Goal: Transaction & Acquisition: Purchase product/service

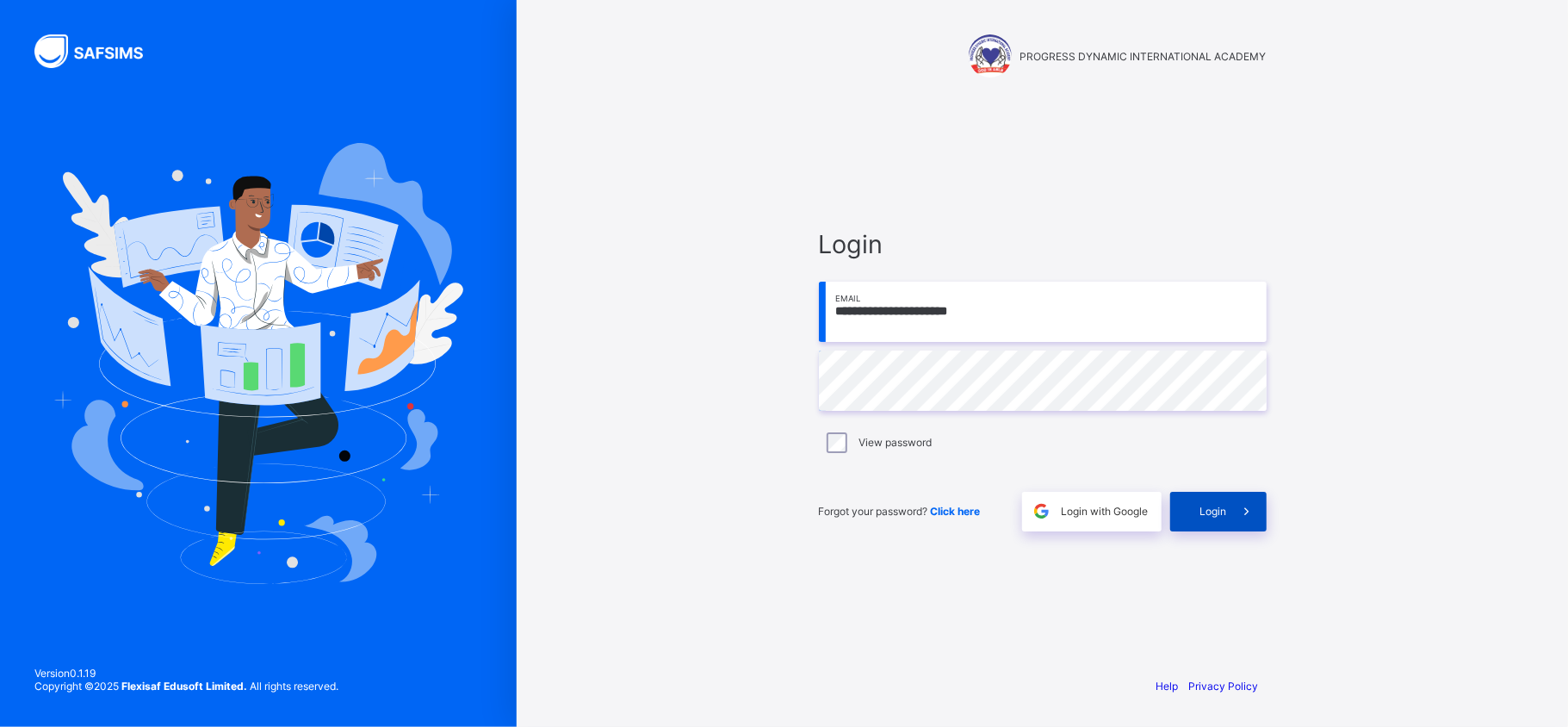
click at [1219, 508] on span "Login" at bounding box center [1214, 511] width 27 height 13
click at [830, 453] on div "View password" at bounding box center [1043, 443] width 448 height 36
click at [915, 314] on input "email" at bounding box center [1043, 311] width 448 height 60
paste input "**********"
type input "**********"
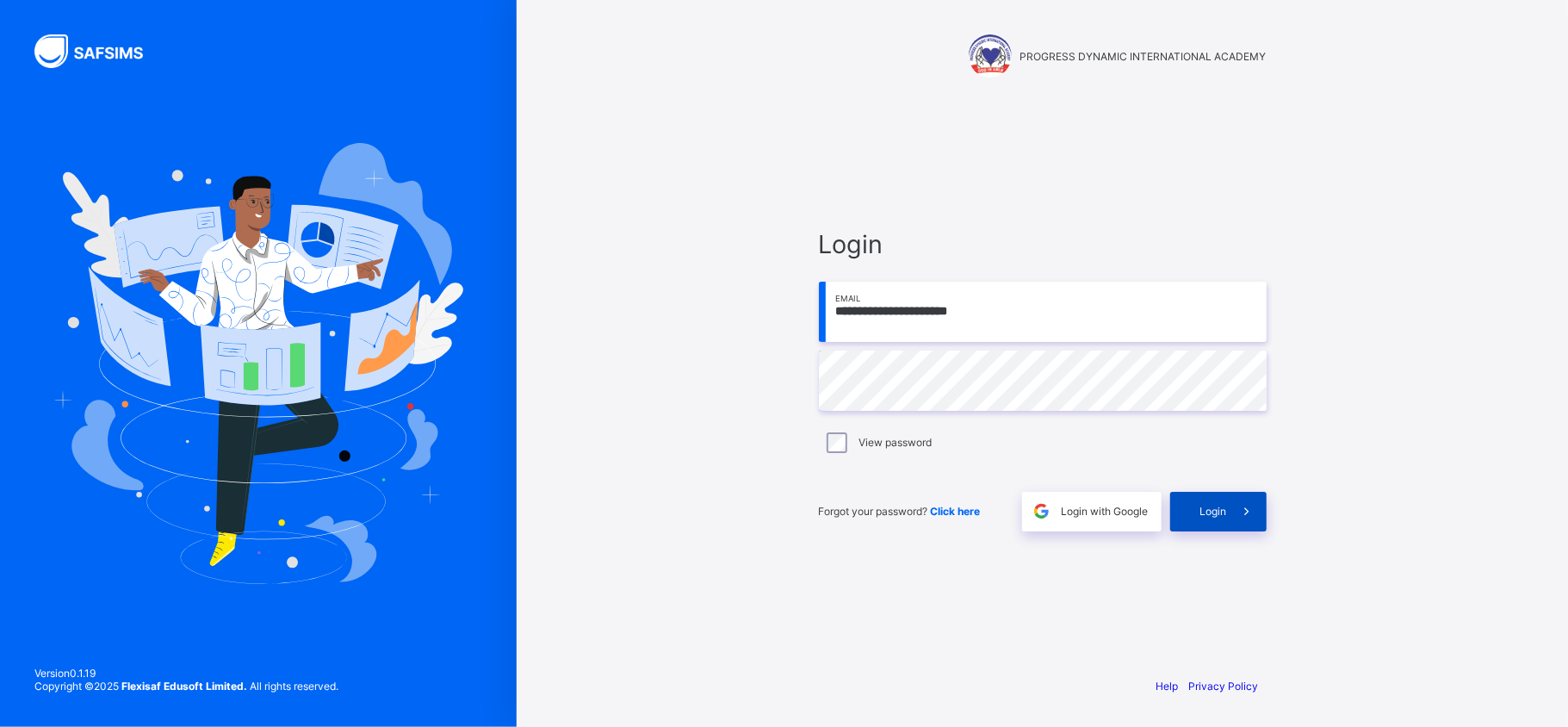
click at [1196, 508] on div "Login" at bounding box center [1218, 512] width 96 height 40
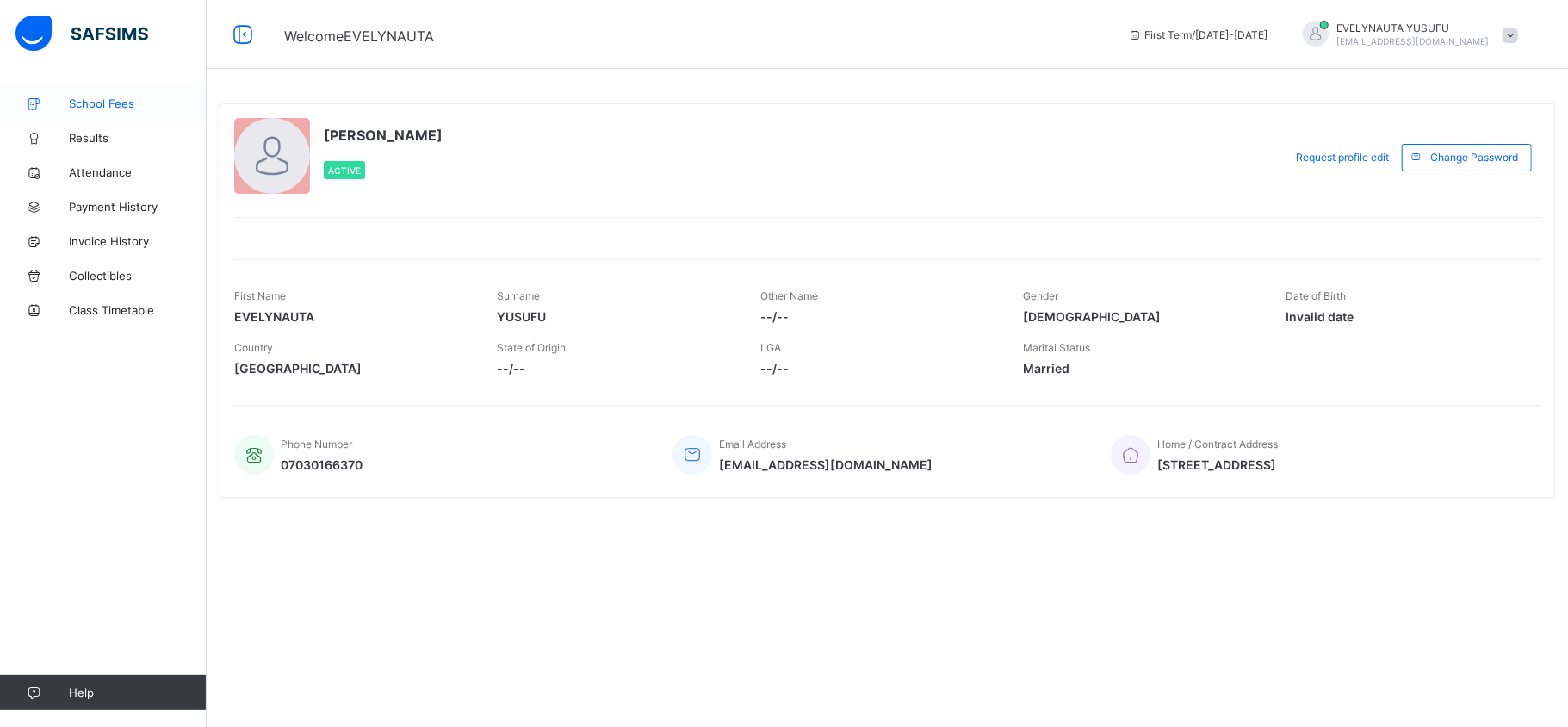
click at [121, 97] on span "School Fees" at bounding box center [138, 103] width 138 height 13
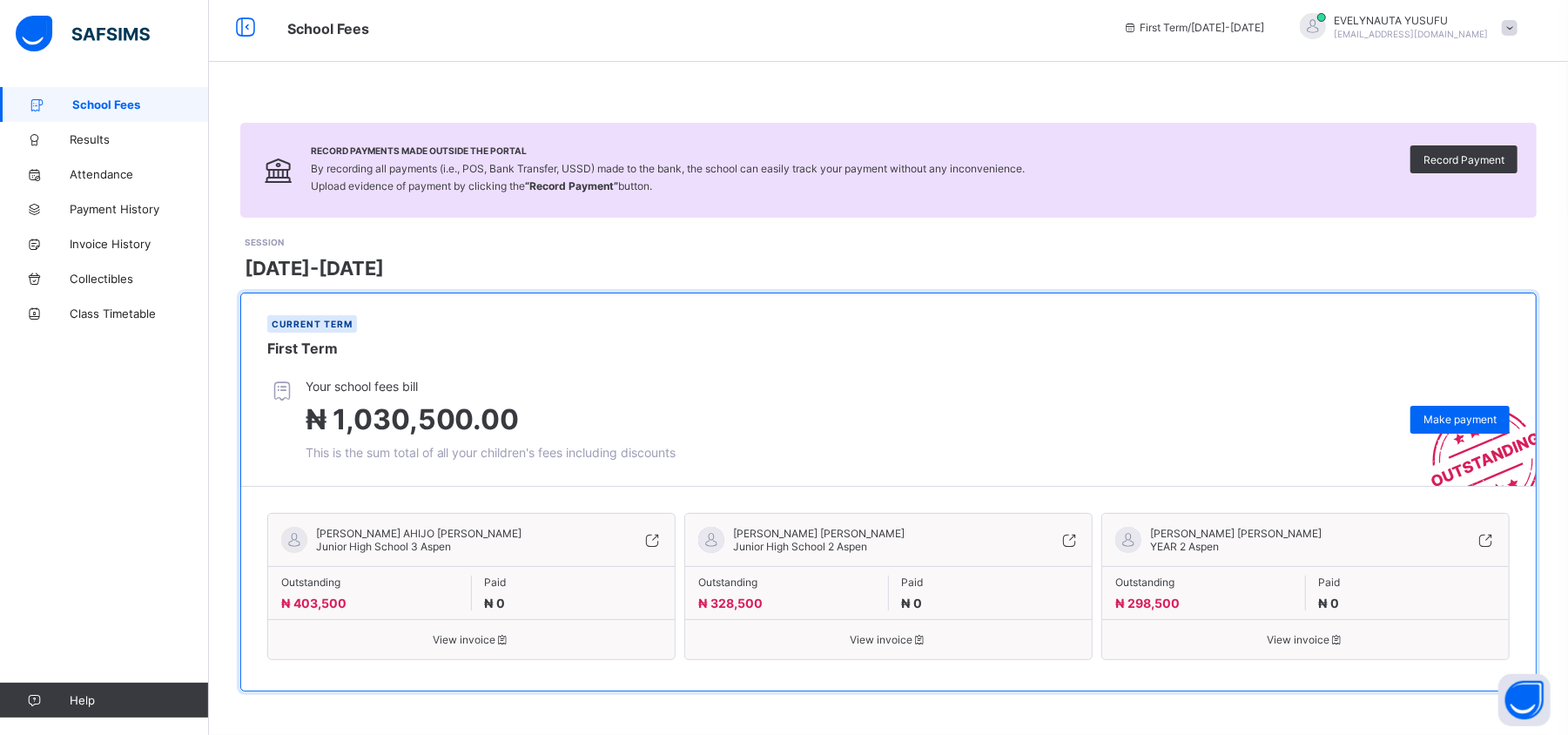
scroll to position [11, 0]
click at [145, 213] on span "Payment History" at bounding box center [139, 208] width 139 height 14
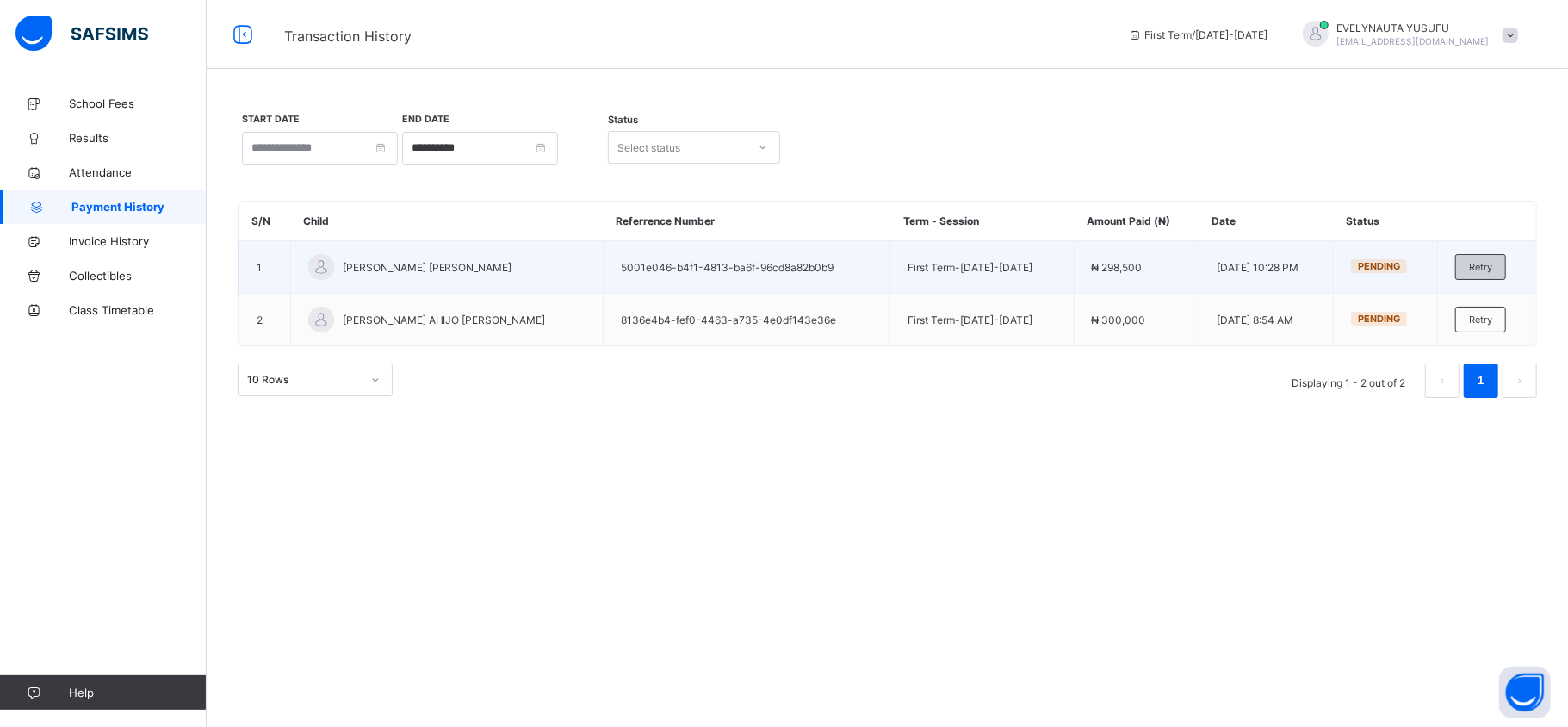
click at [1478, 263] on span "Retry" at bounding box center [1481, 266] width 23 height 12
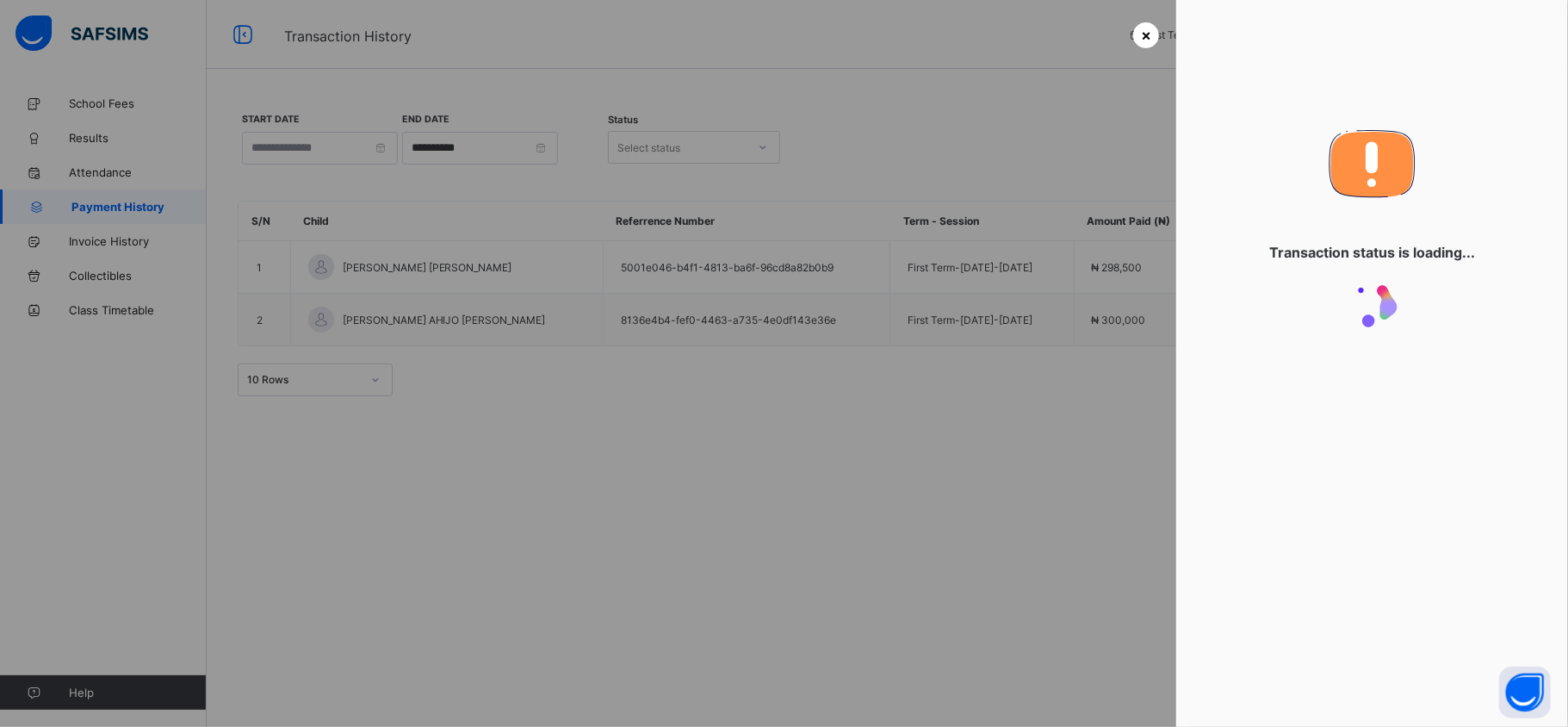
click at [1141, 39] on span "×" at bounding box center [1145, 35] width 10 height 18
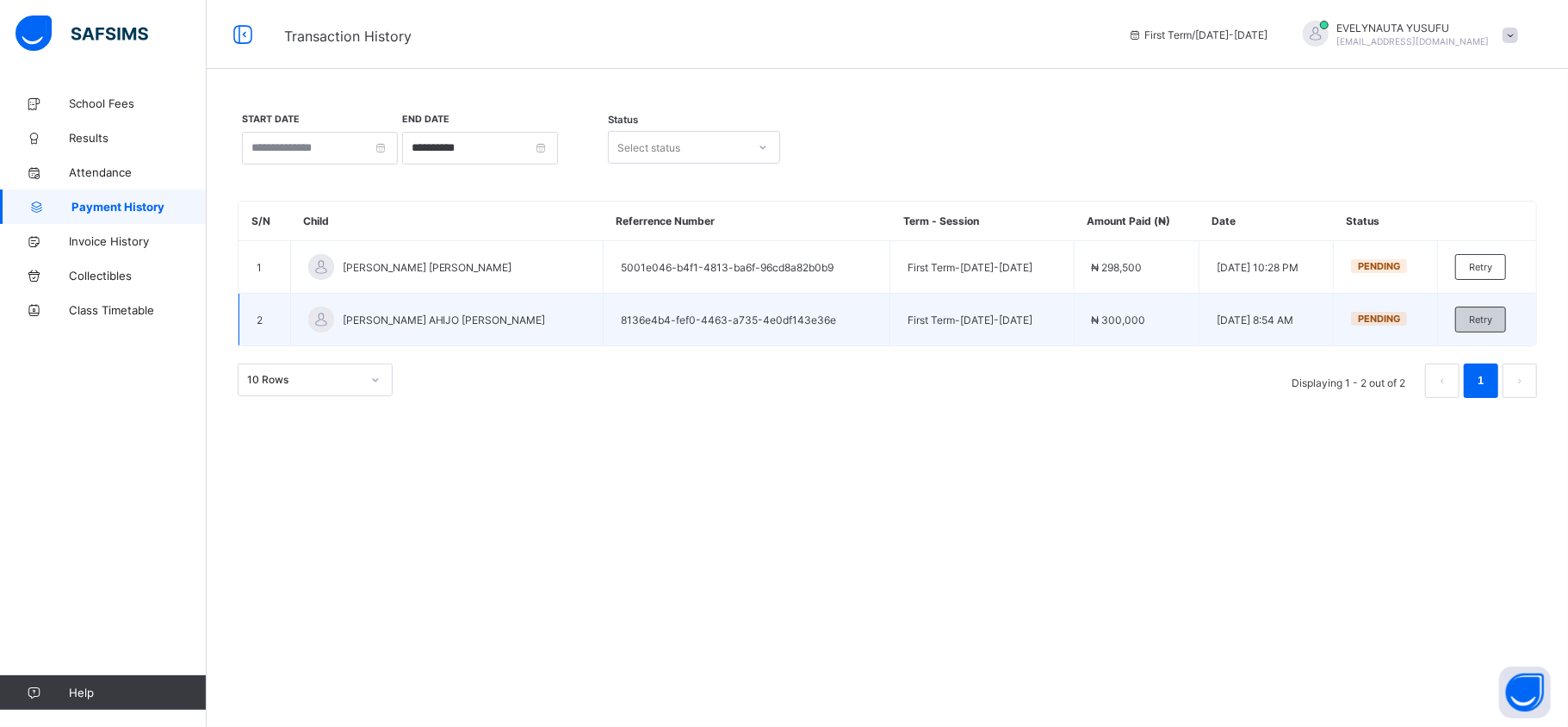
click at [1480, 318] on span "Retry" at bounding box center [1481, 319] width 23 height 12
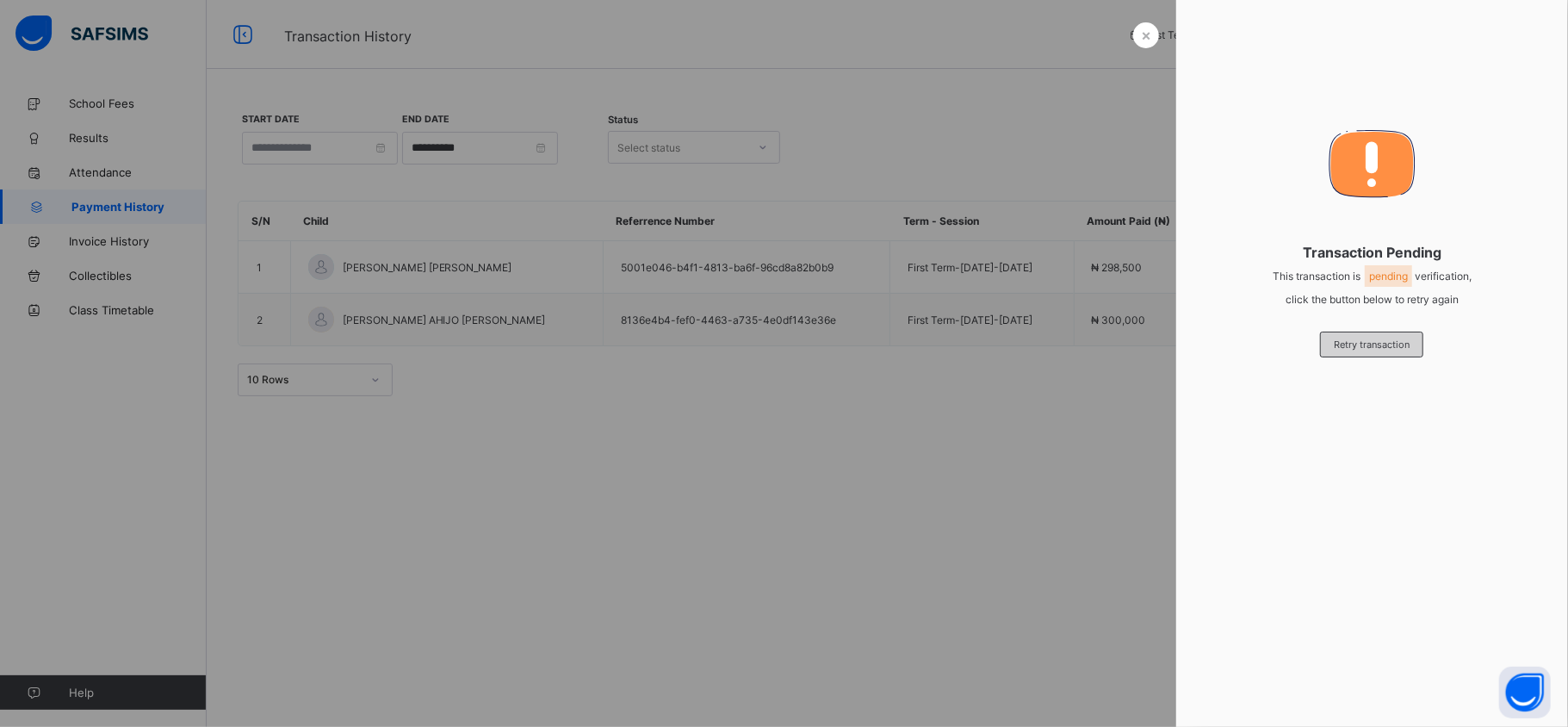
click at [1386, 339] on span "Retry transaction" at bounding box center [1372, 344] width 76 height 12
click at [1148, 38] on span "×" at bounding box center [1145, 35] width 10 height 18
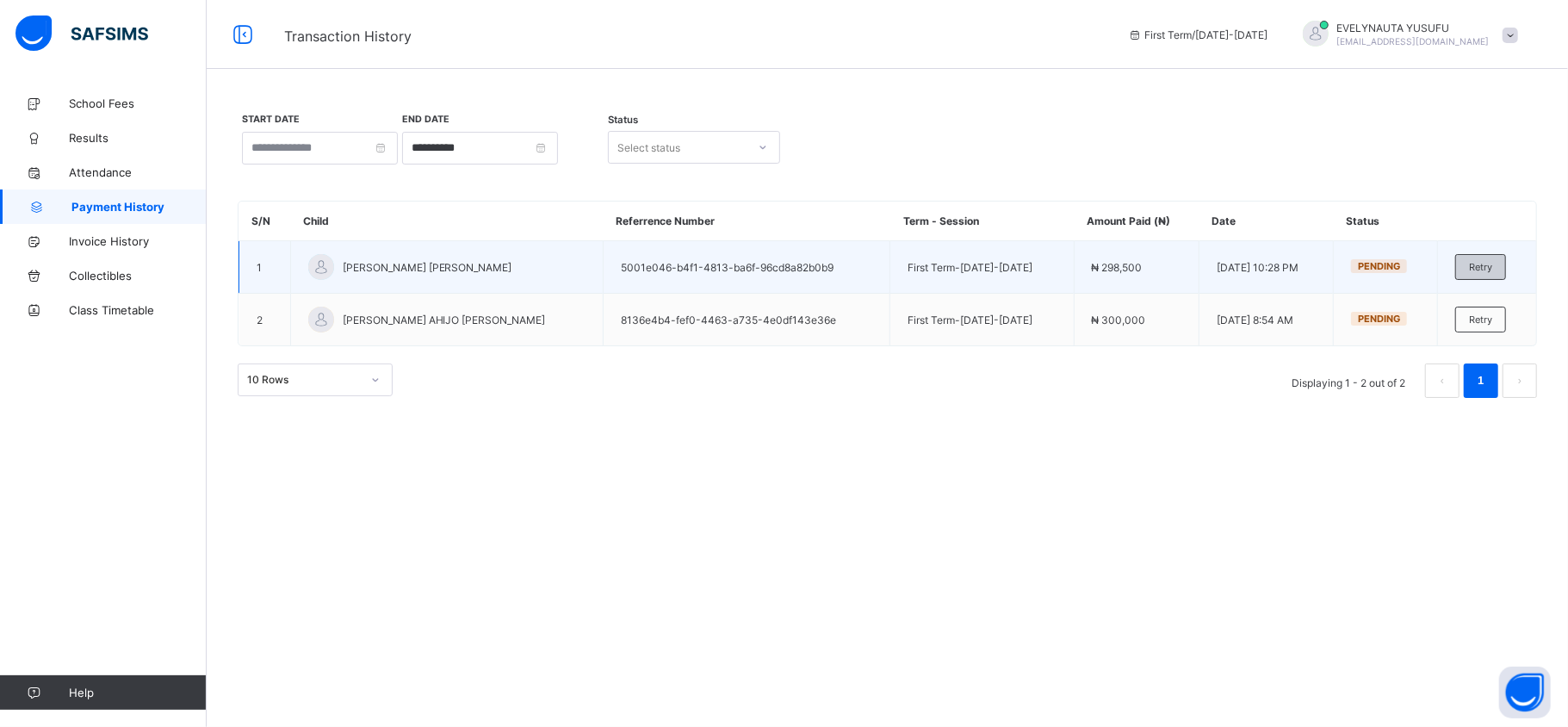
click at [1482, 267] on span "Retry" at bounding box center [1481, 266] width 23 height 12
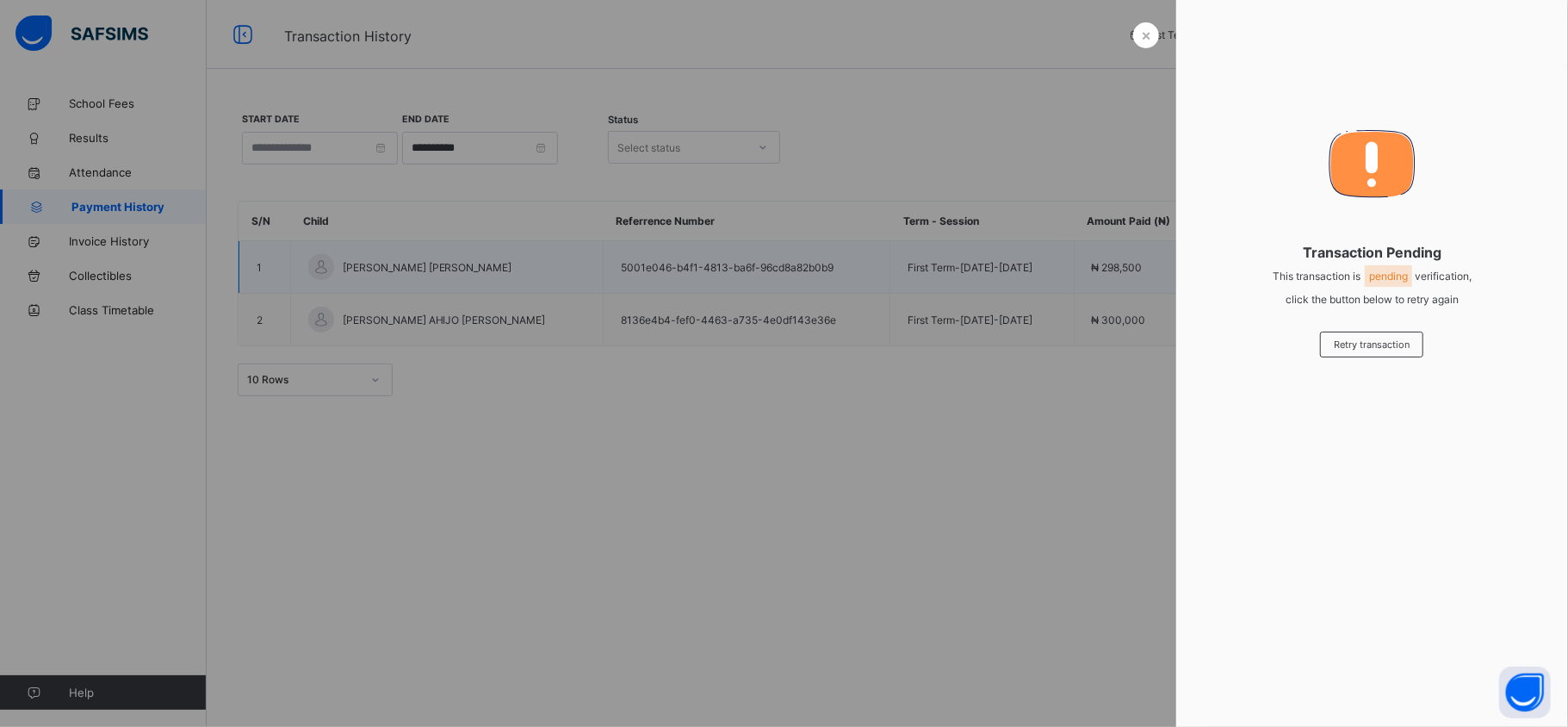
click at [1482, 267] on span at bounding box center [1372, 265] width 323 height 9
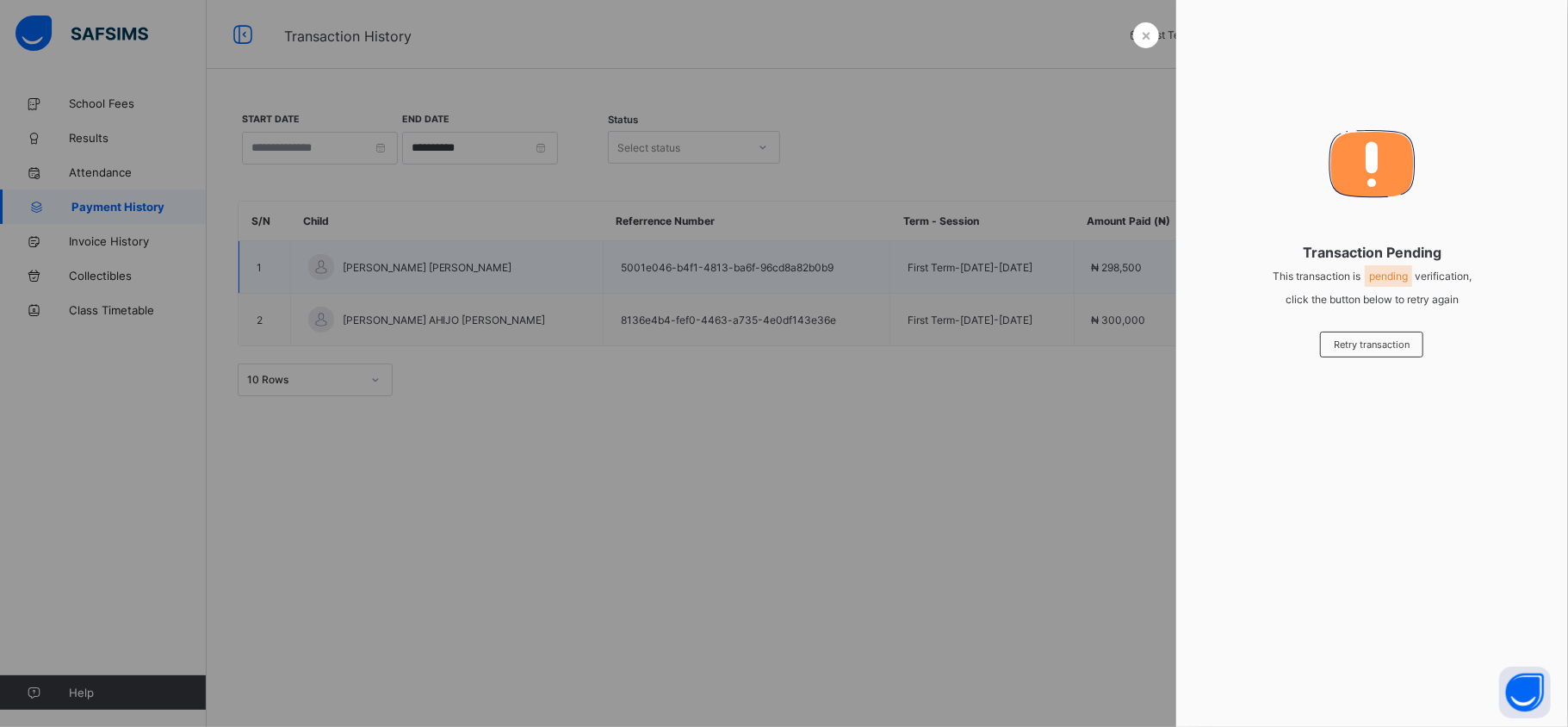
click at [1482, 267] on span at bounding box center [1372, 265] width 323 height 9
click at [1384, 349] on span "Retry transaction" at bounding box center [1372, 344] width 76 height 12
click at [1149, 41] on span "×" at bounding box center [1145, 35] width 10 height 18
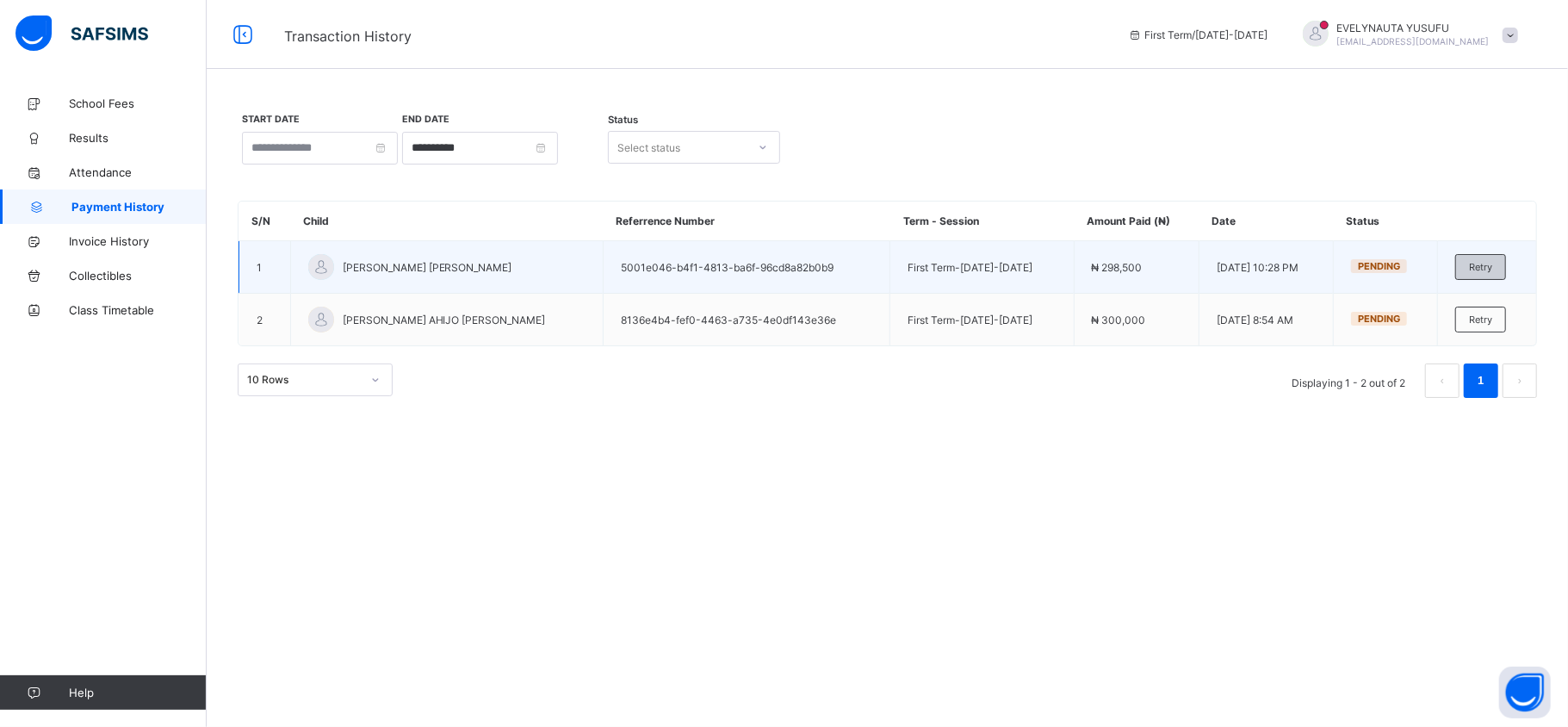
click at [1484, 262] on span "Retry" at bounding box center [1481, 266] width 23 height 12
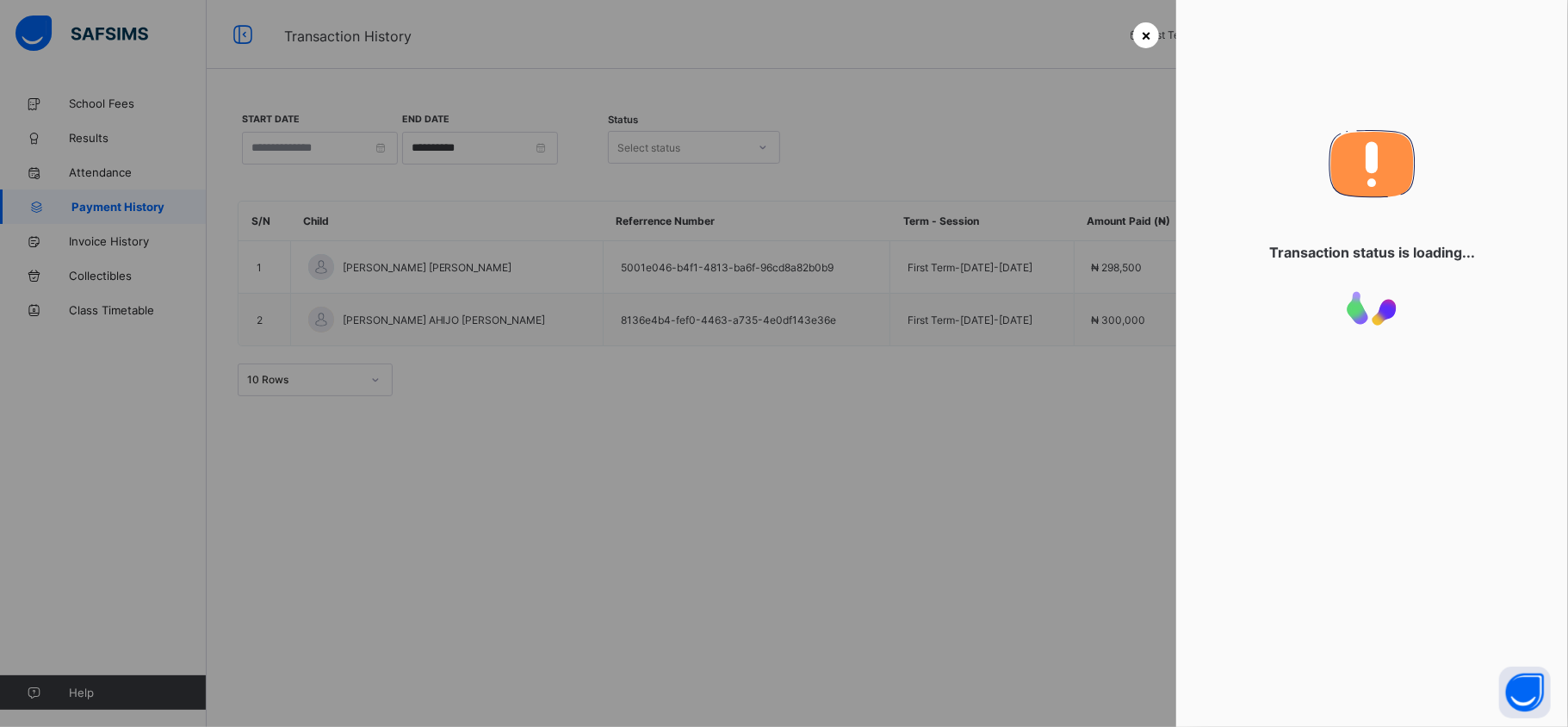
click at [1152, 29] on div "×" at bounding box center [1146, 35] width 26 height 26
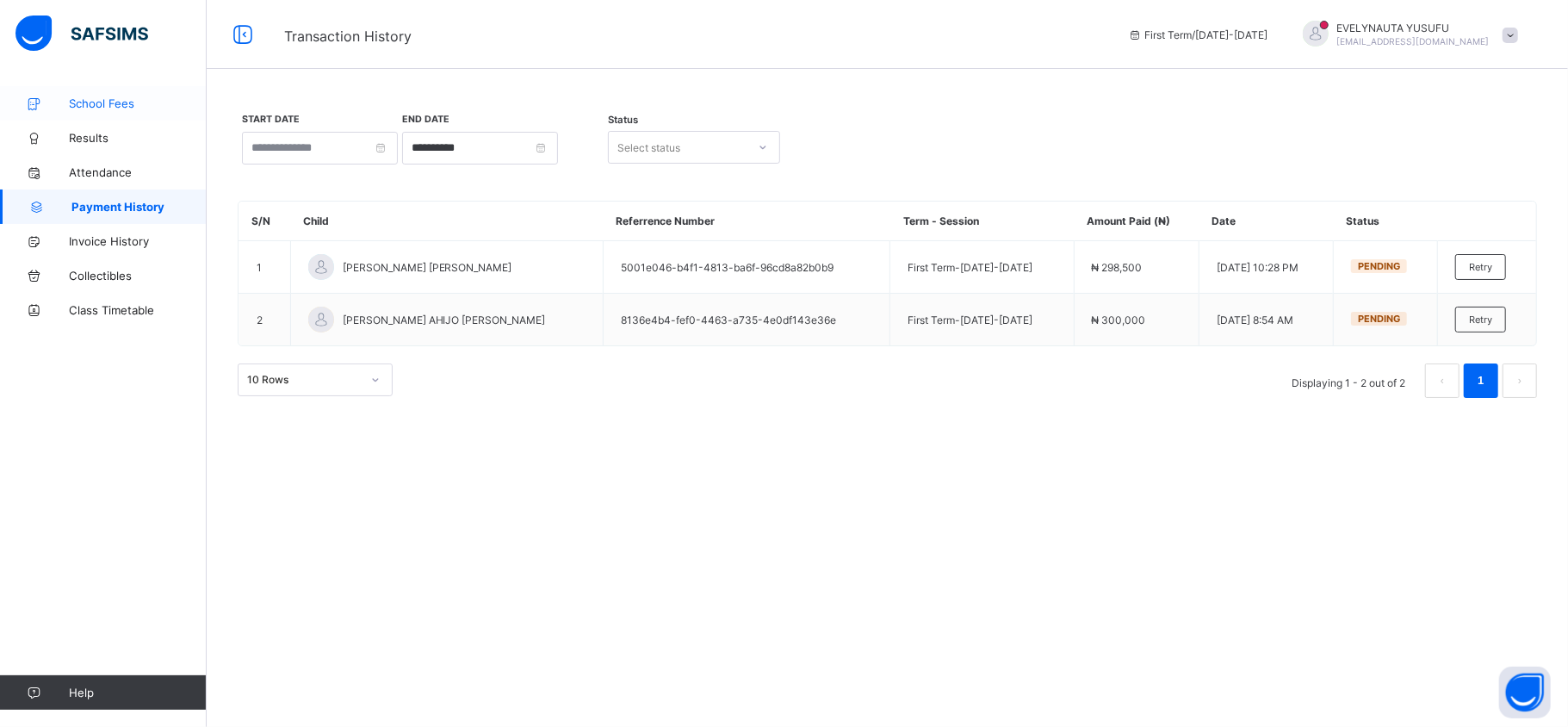
click at [119, 100] on span "School Fees" at bounding box center [138, 103] width 138 height 13
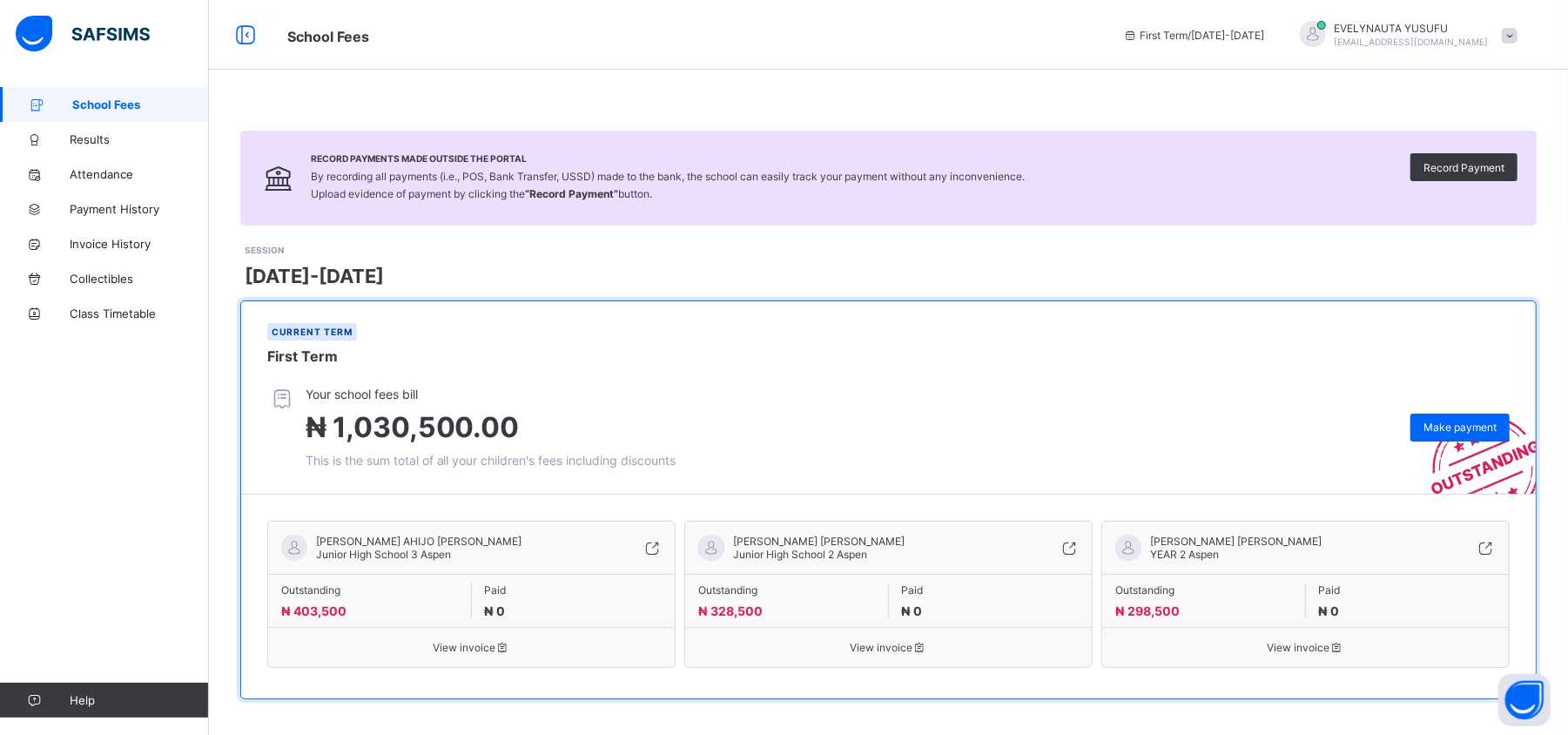
scroll to position [11, 0]
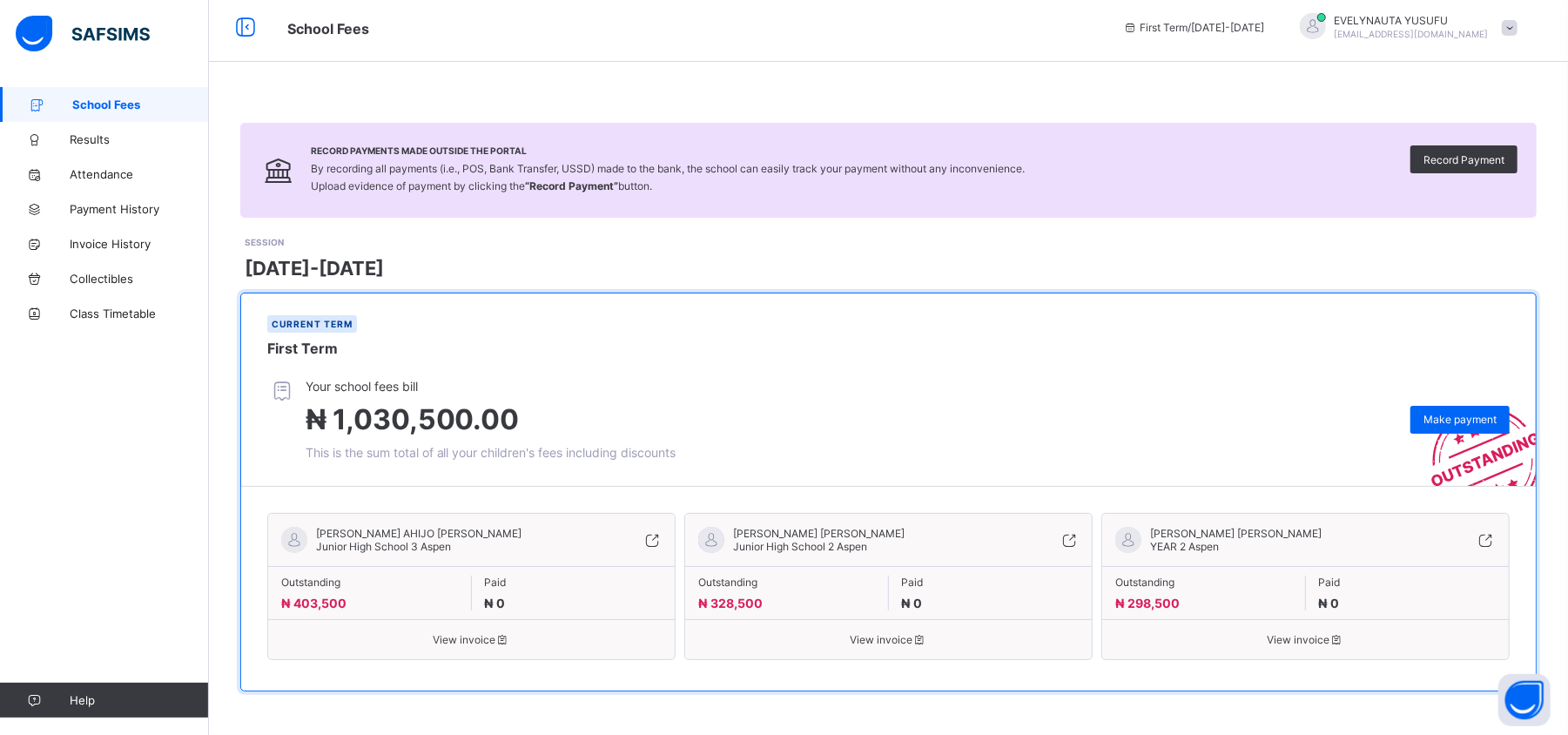
click at [453, 638] on span "View invoice" at bounding box center [471, 639] width 380 height 13
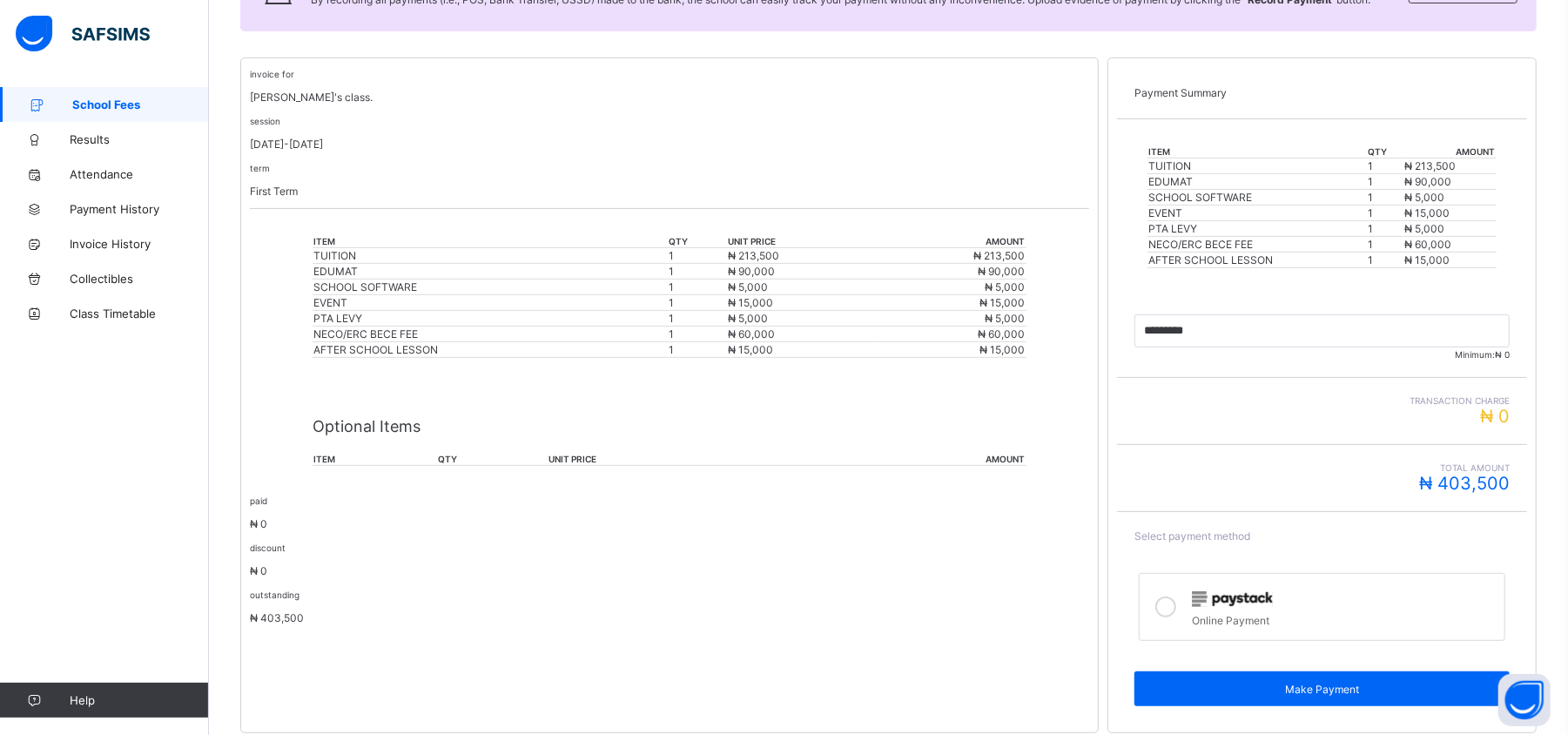
scroll to position [342, 0]
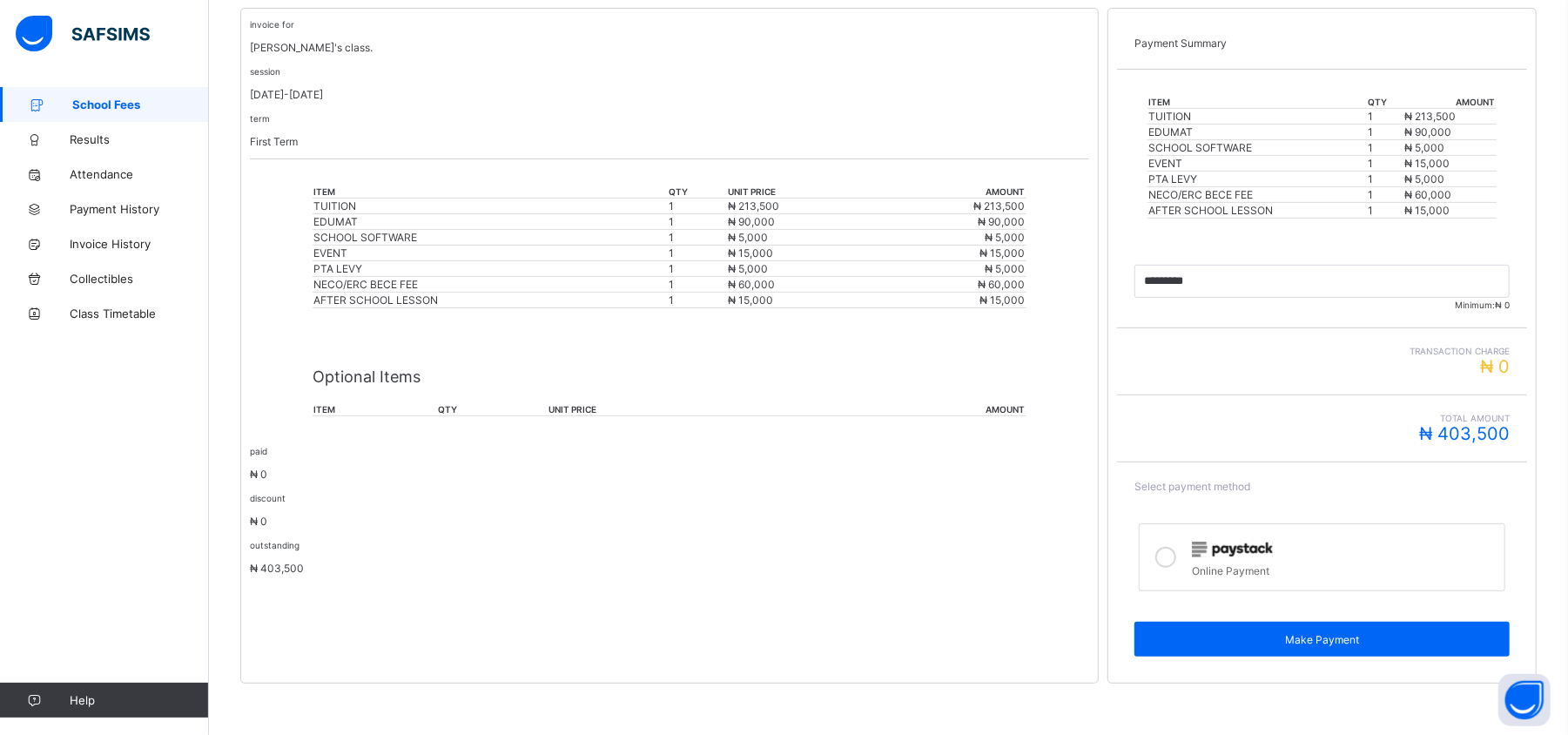
click at [1236, 492] on span "Select payment method" at bounding box center [1191, 486] width 116 height 13
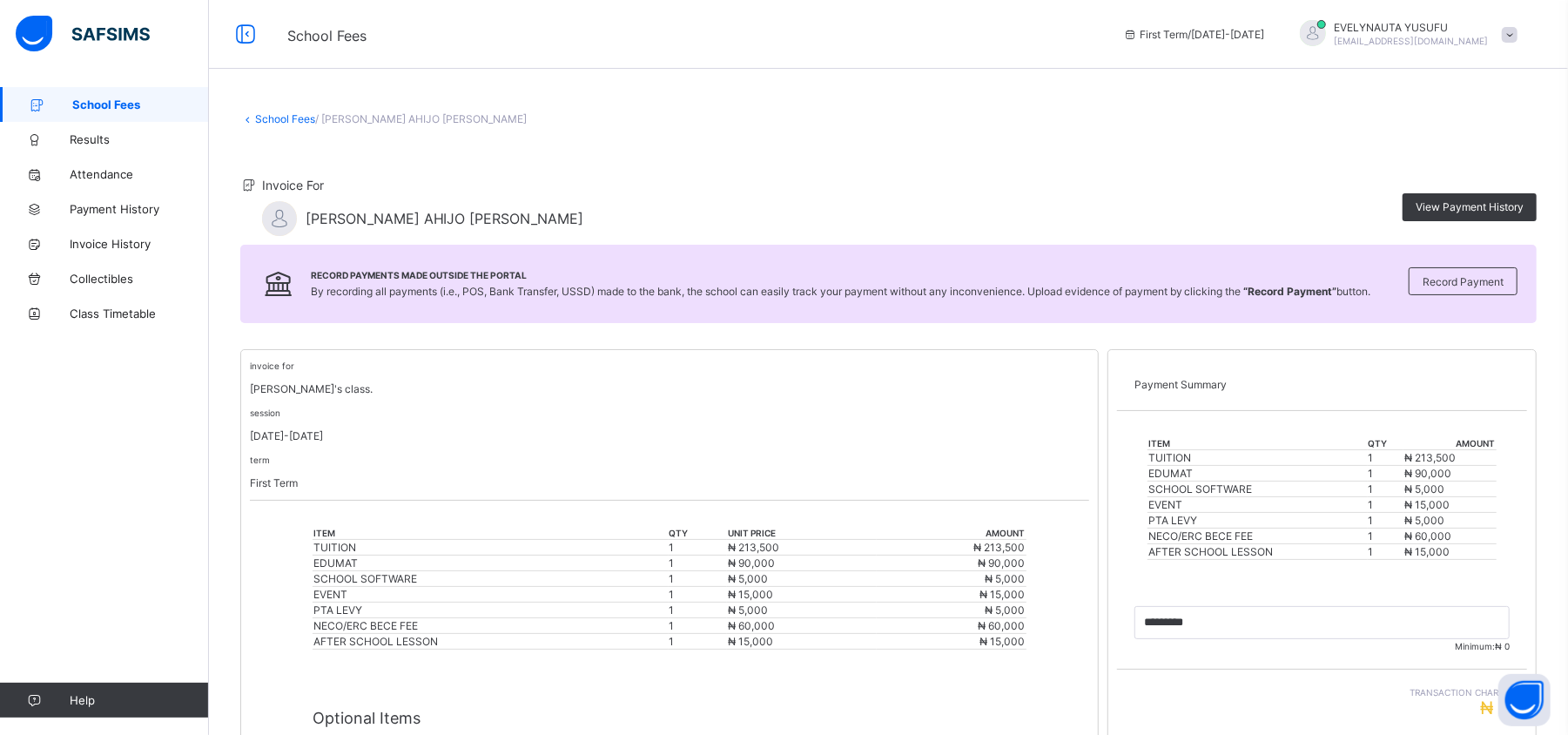
scroll to position [0, 0]
click at [120, 203] on span "Payment History" at bounding box center [139, 208] width 139 height 14
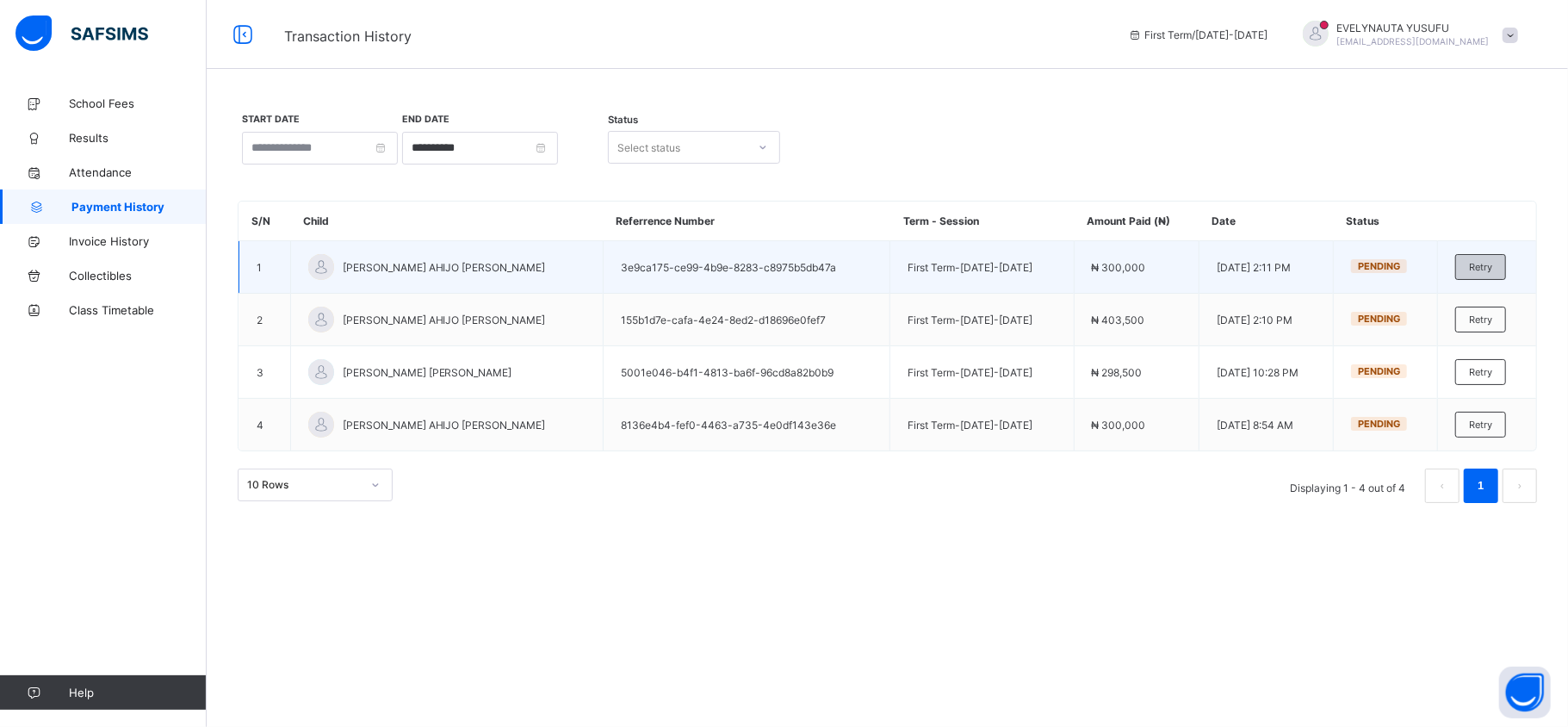
click at [1482, 269] on span "Retry" at bounding box center [1481, 266] width 23 height 12
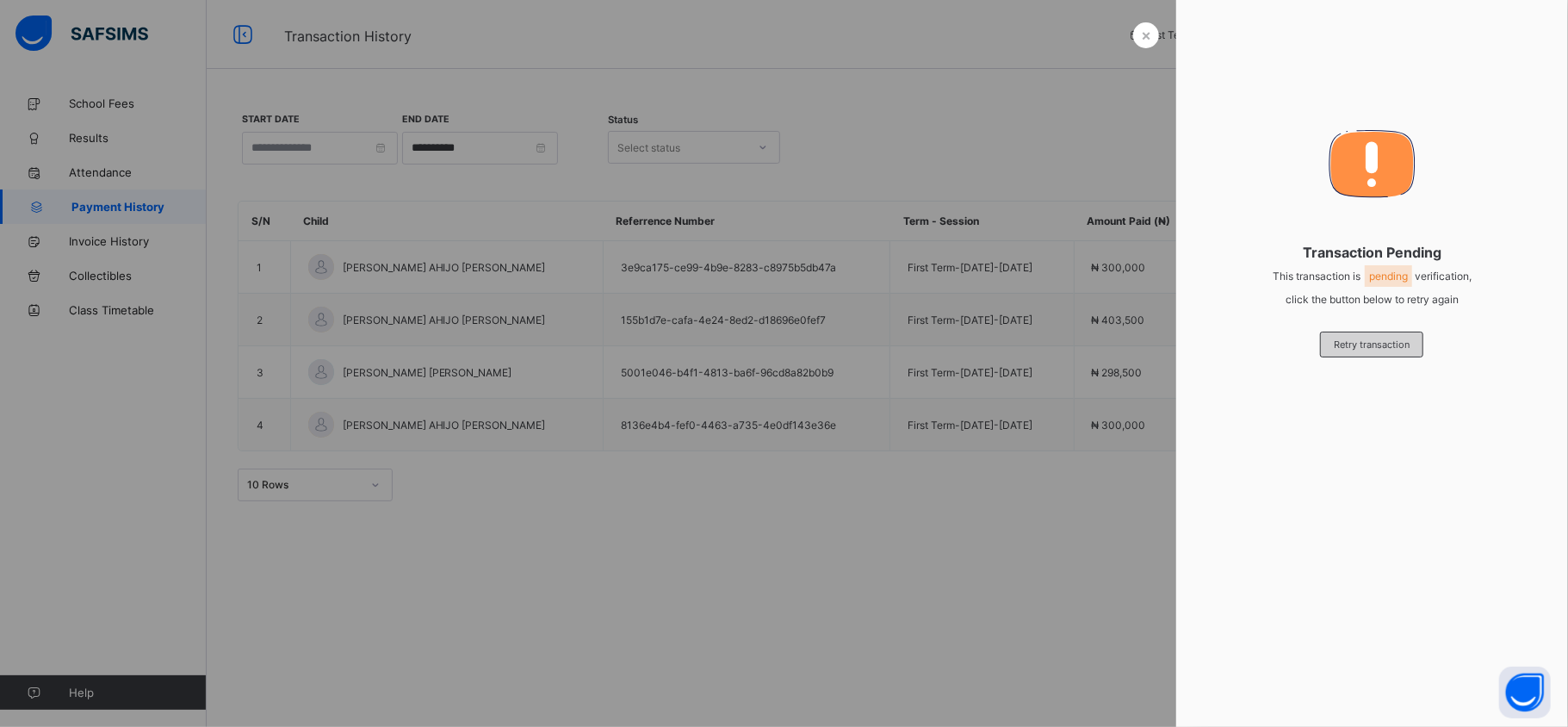
click at [1369, 341] on span "Retry transaction" at bounding box center [1372, 344] width 76 height 12
click at [1141, 35] on span "×" at bounding box center [1145, 35] width 10 height 18
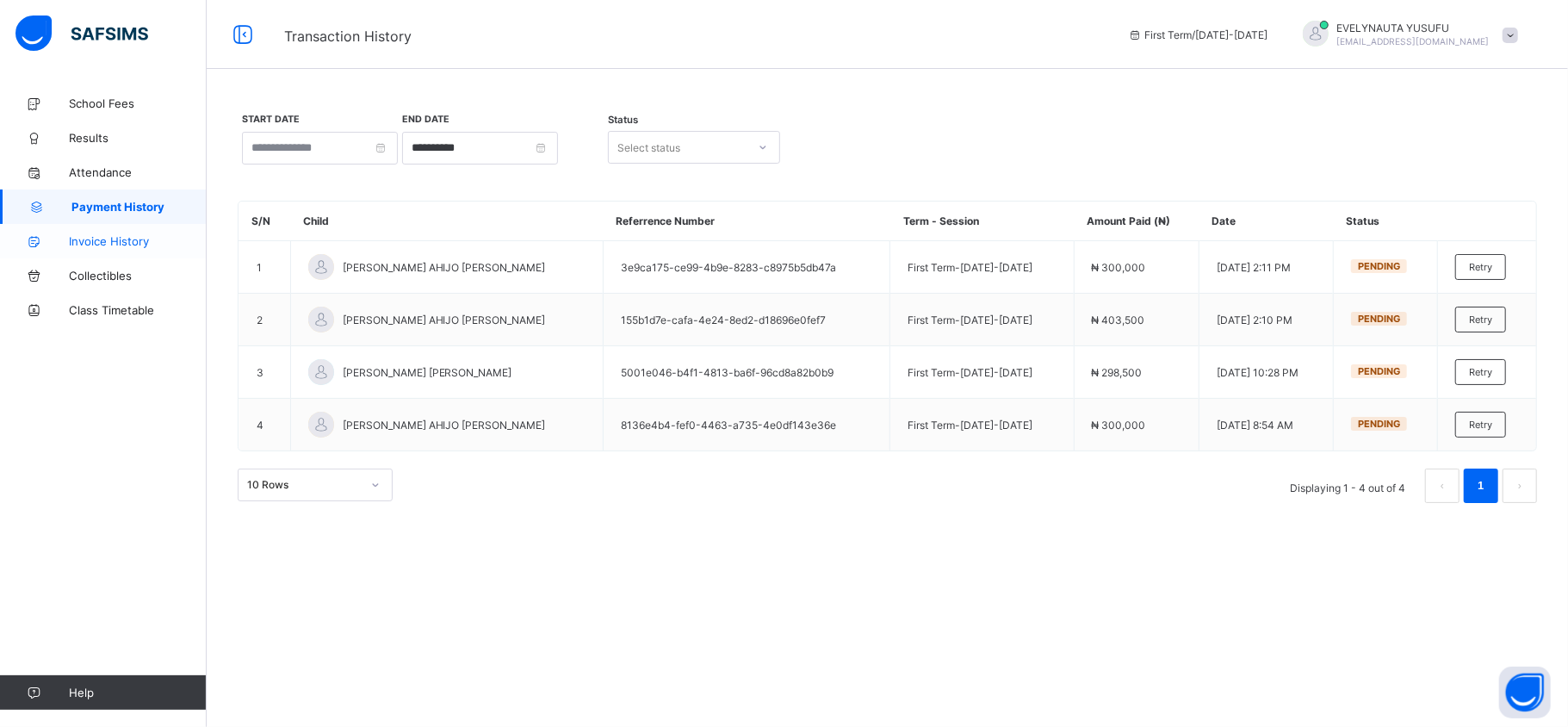
click at [117, 238] on span "Invoice History" at bounding box center [138, 240] width 138 height 13
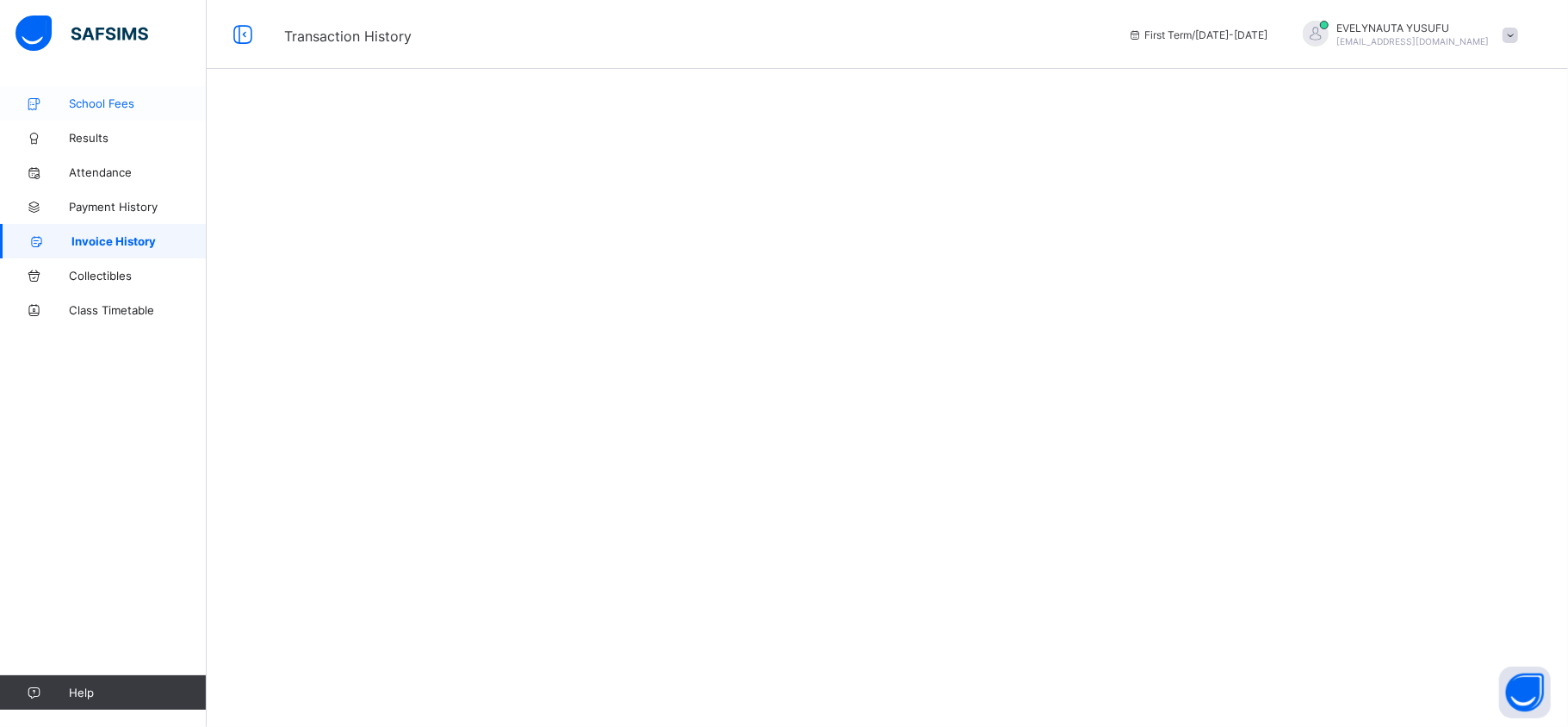
click at [114, 105] on span "School Fees" at bounding box center [138, 103] width 138 height 13
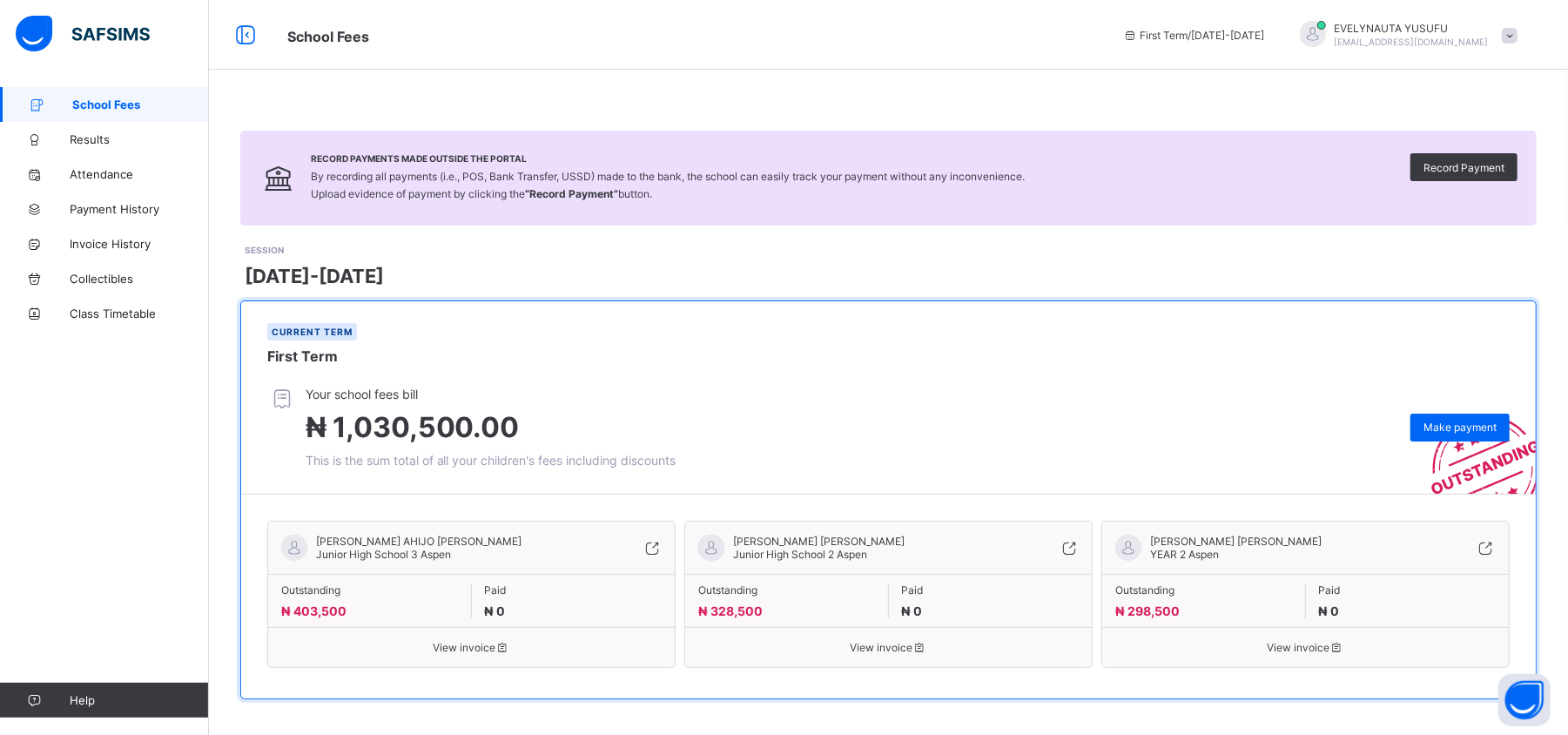
scroll to position [11, 0]
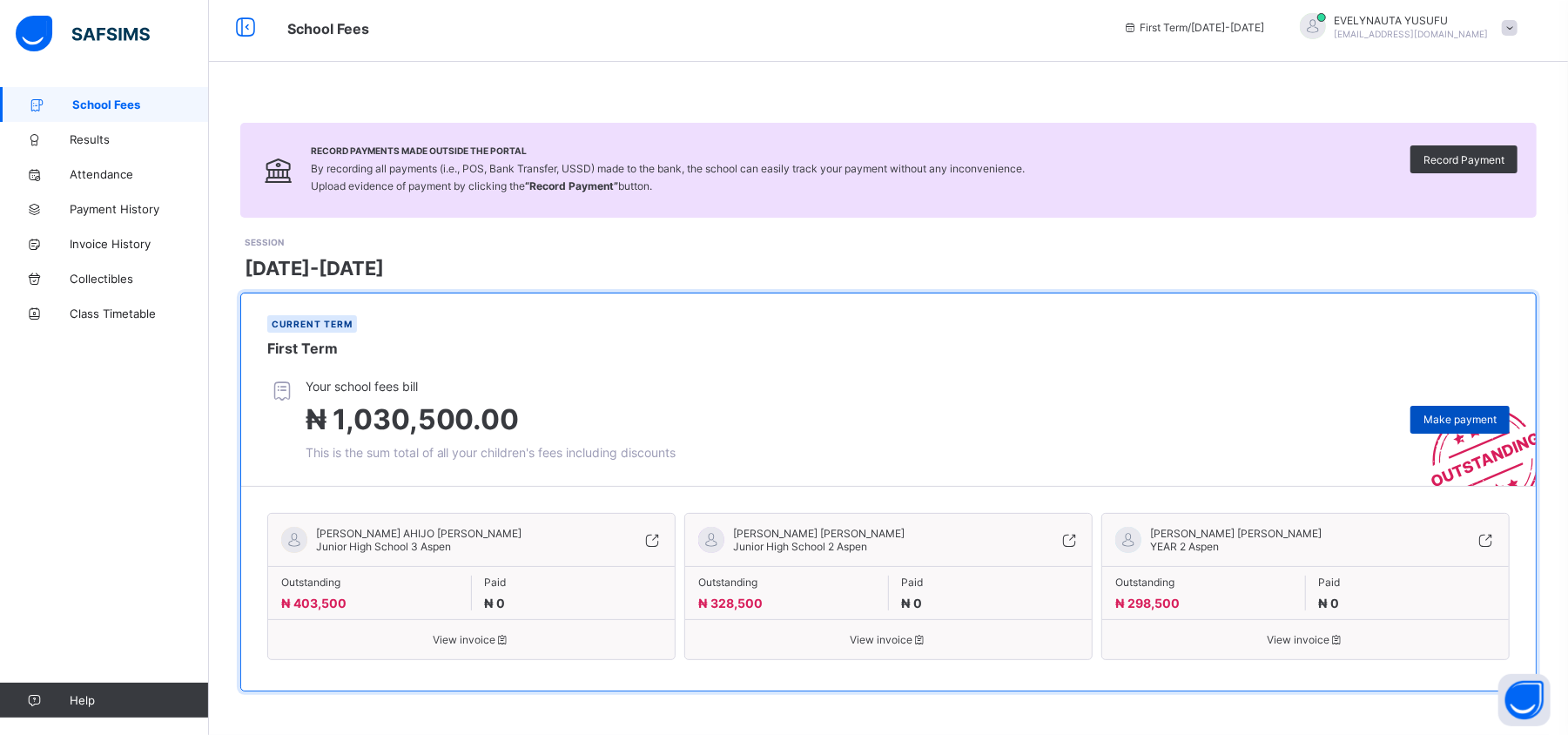
click at [1461, 408] on div "Make payment" at bounding box center [1460, 419] width 99 height 28
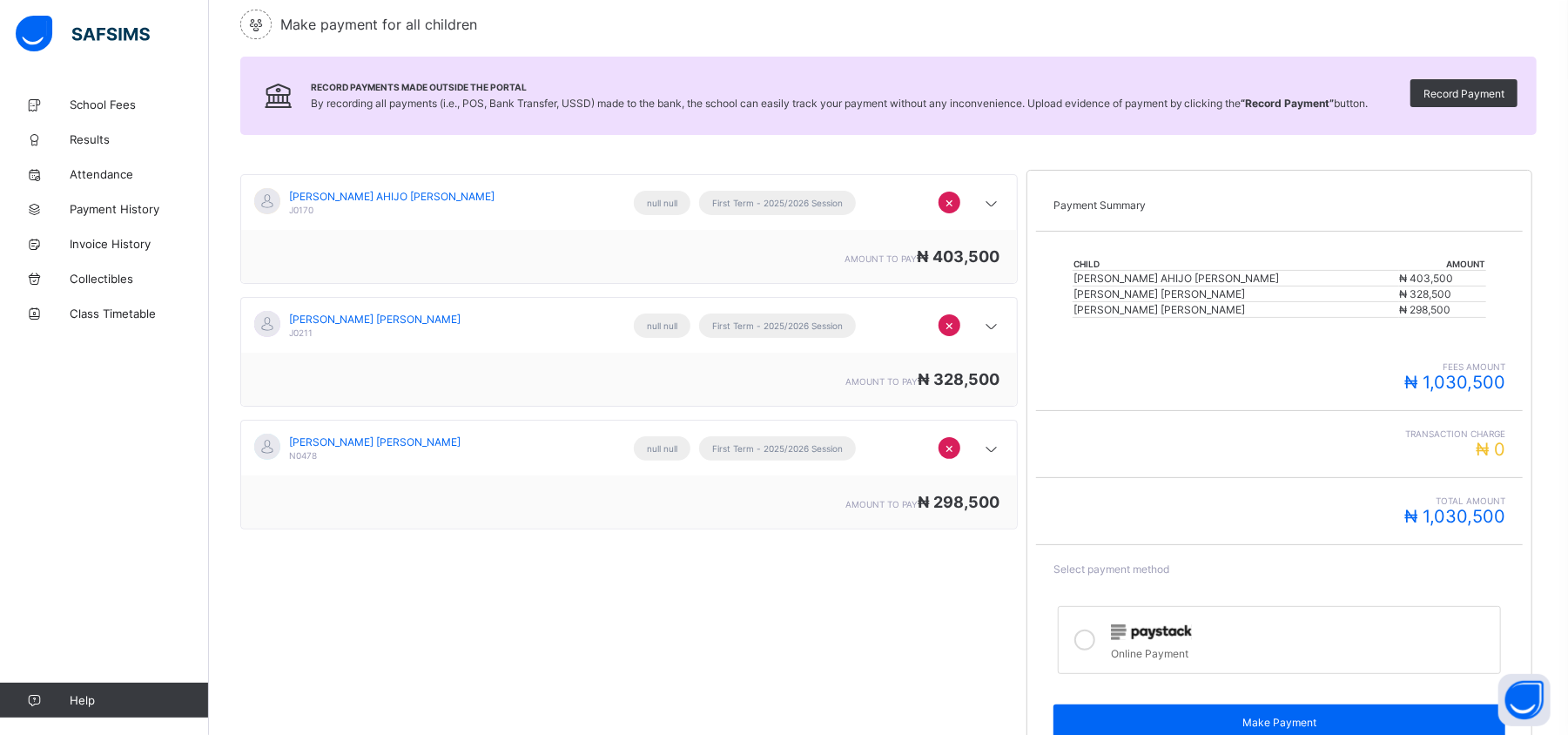
scroll to position [206, 0]
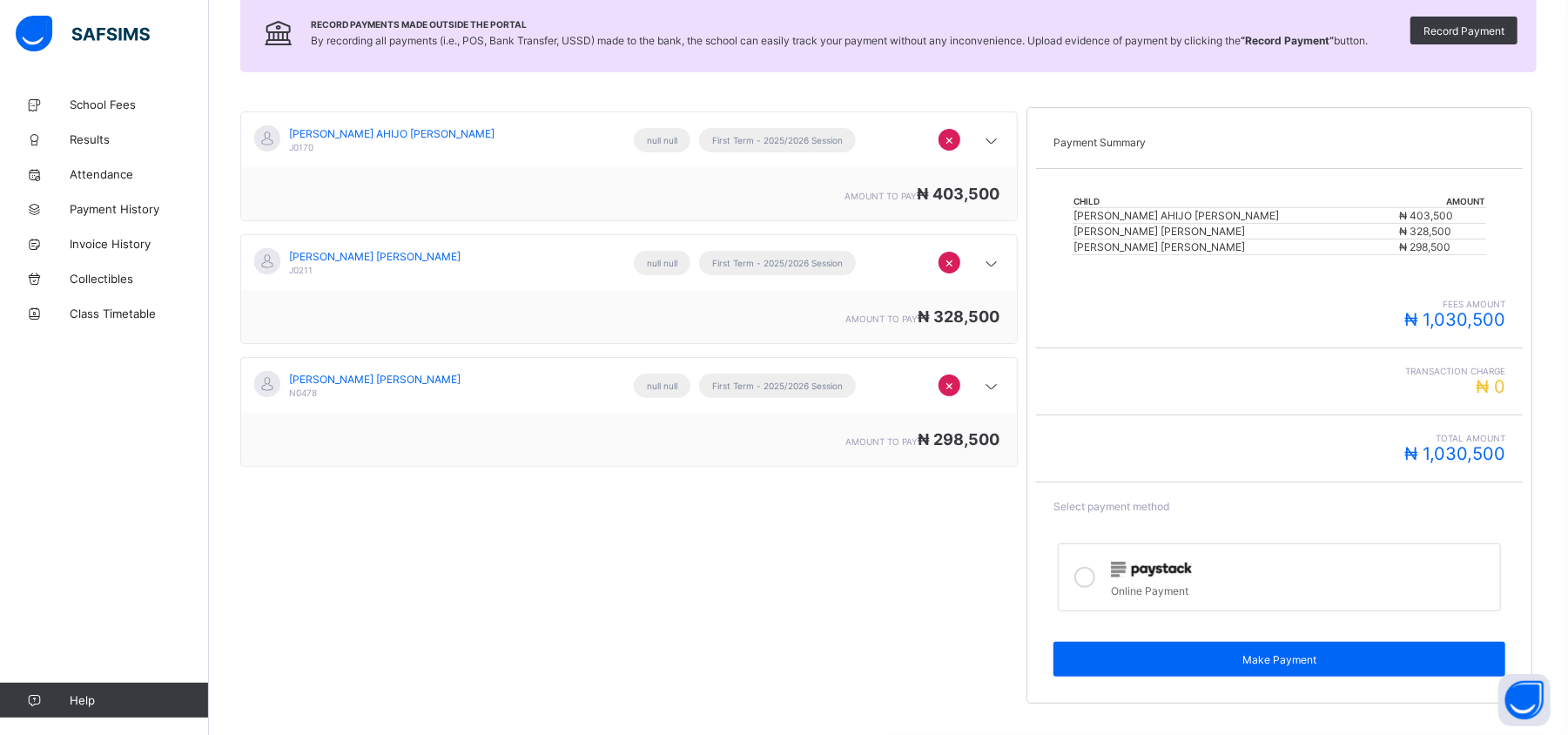
click at [1095, 575] on icon at bounding box center [1084, 577] width 21 height 21
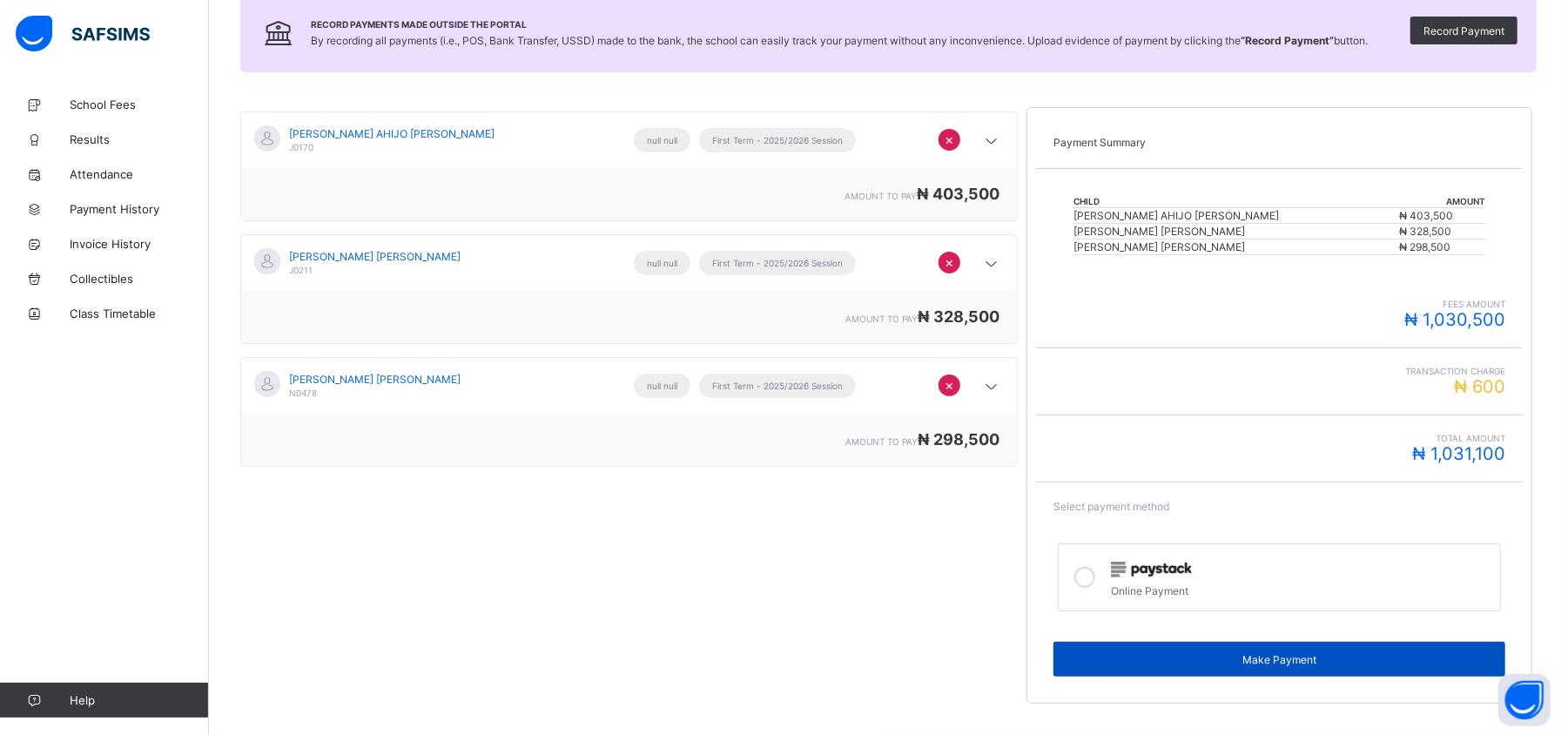
click at [1313, 653] on div "Make Payment" at bounding box center [1279, 659] width 452 height 35
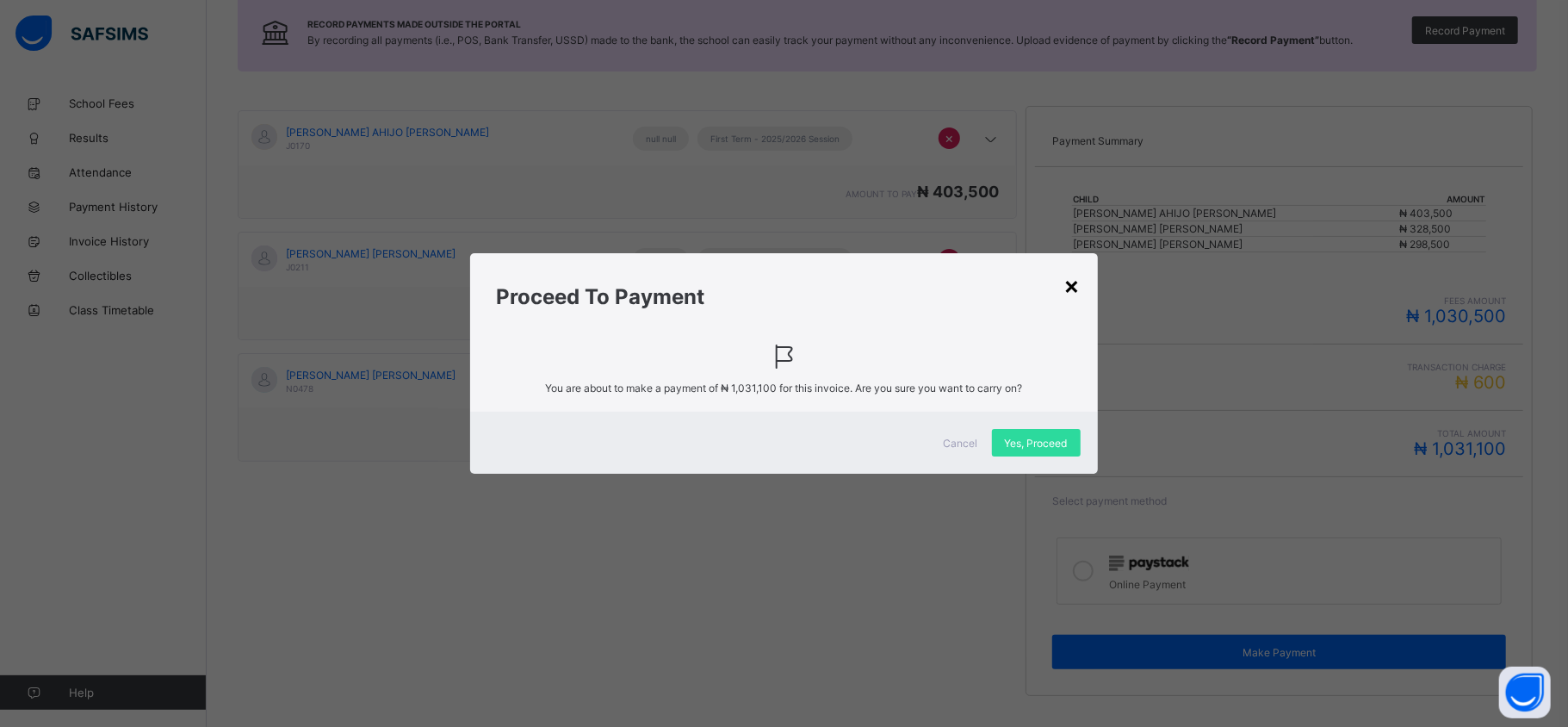
click at [1068, 291] on div "×" at bounding box center [1072, 285] width 16 height 30
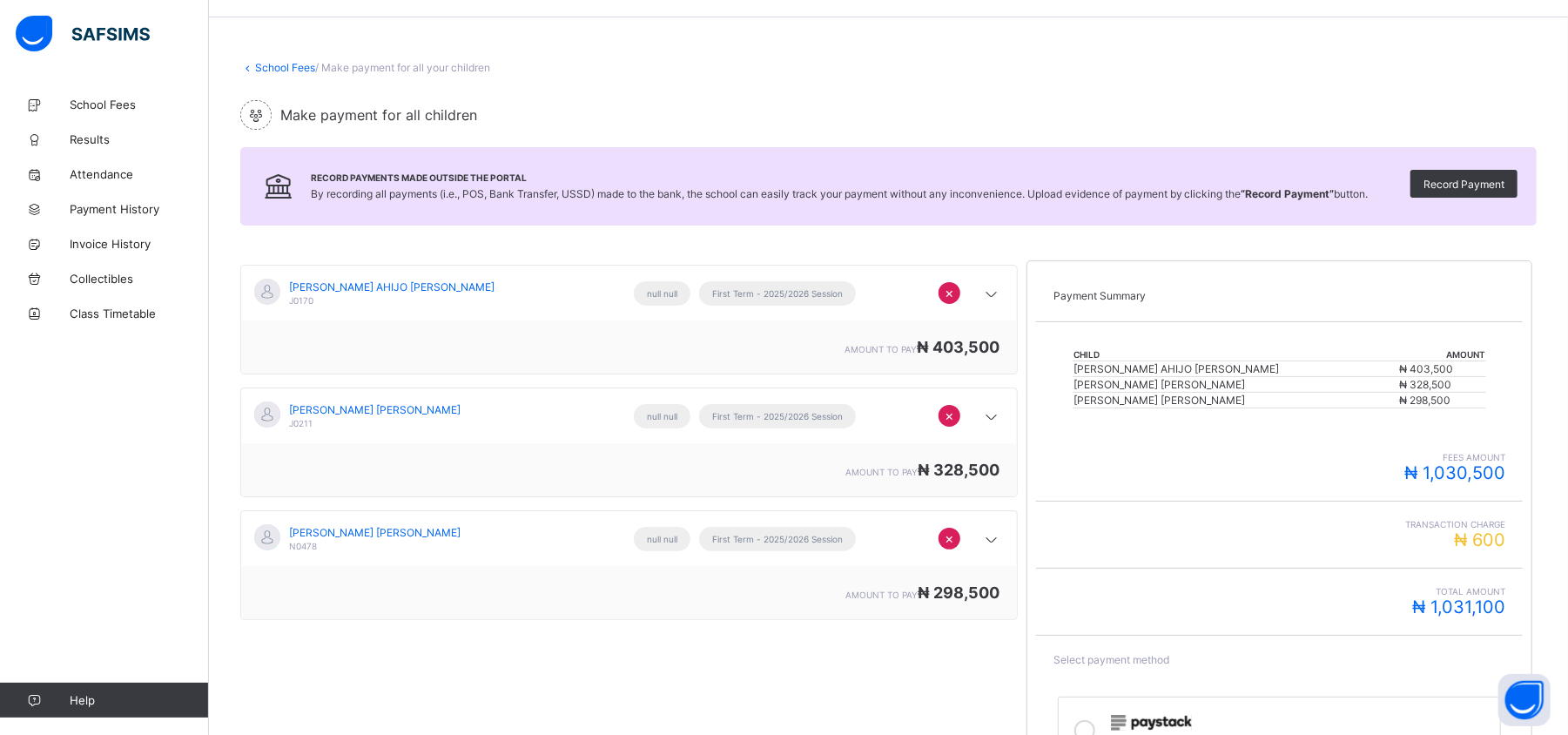
scroll to position [0, 0]
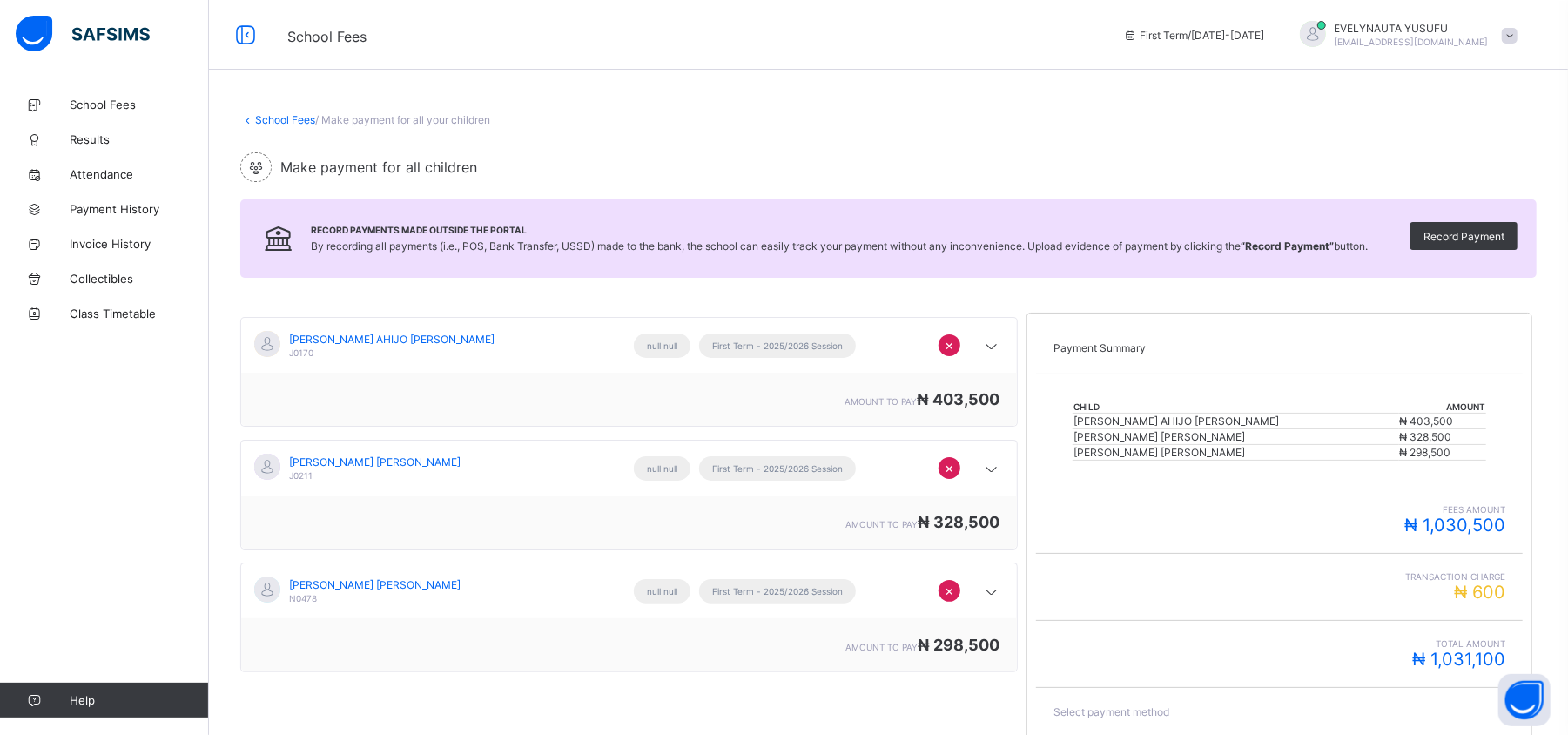
click at [297, 120] on link "School Fees" at bounding box center [285, 119] width 60 height 13
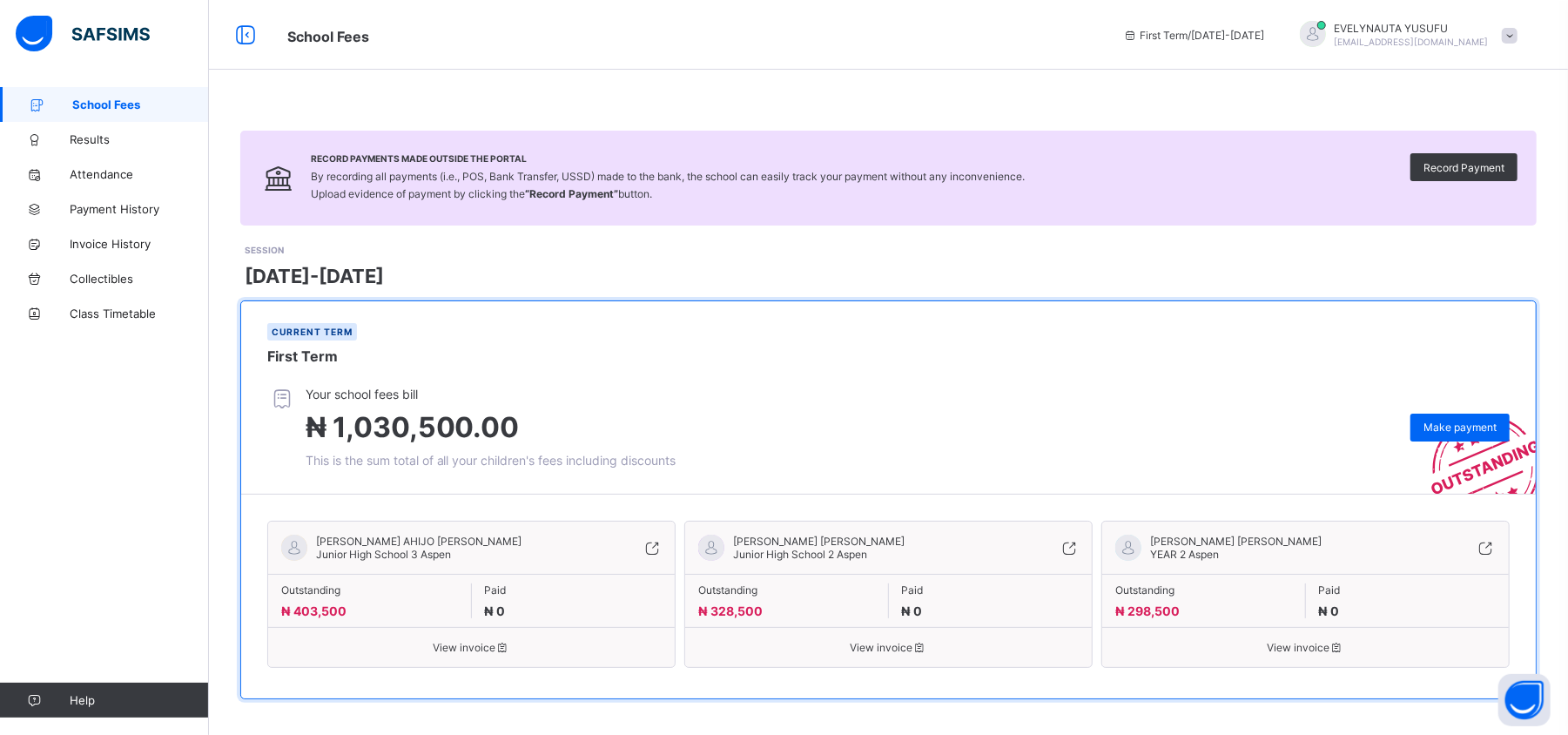
scroll to position [11, 0]
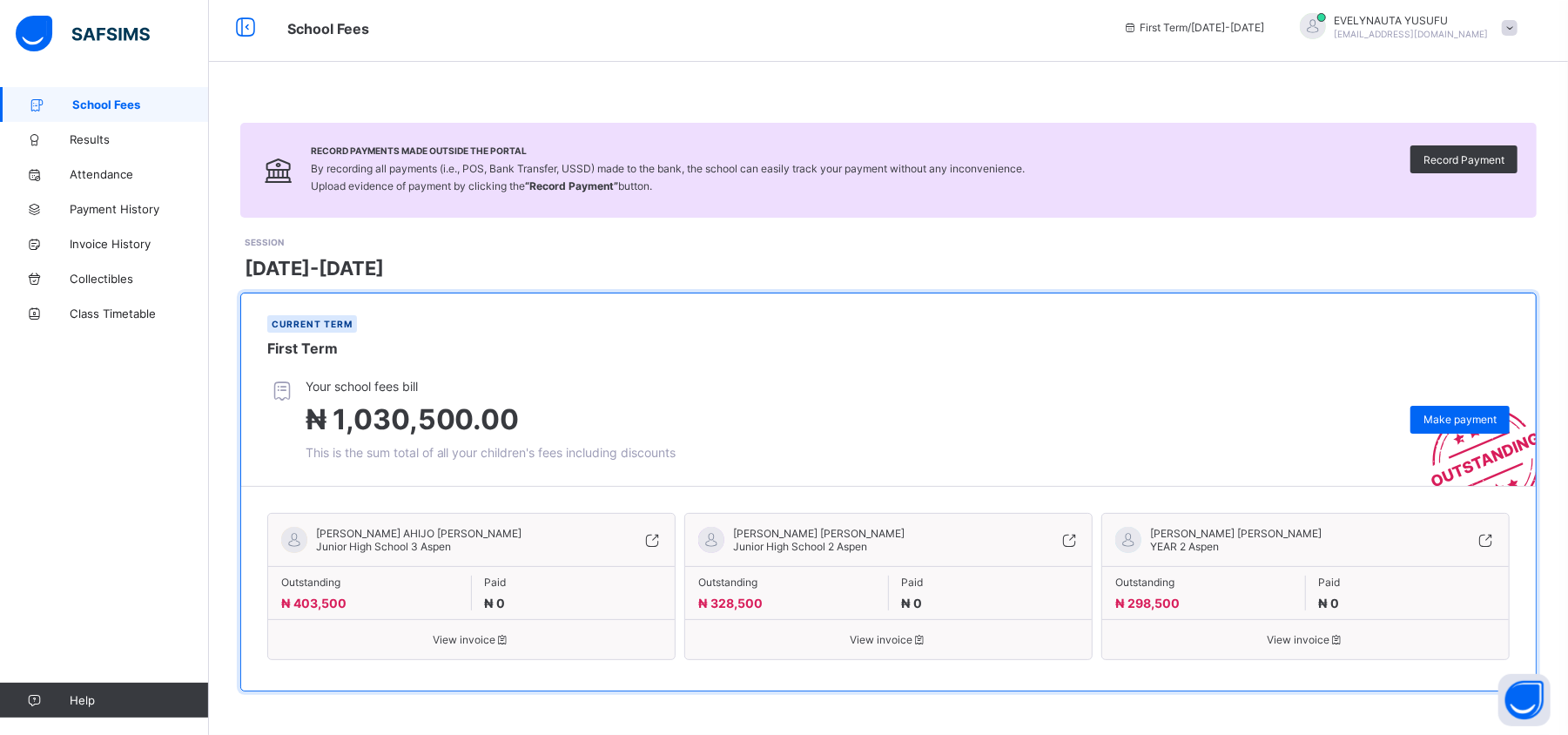
click at [321, 598] on span "₦ 403,500" at bounding box center [314, 603] width 65 height 15
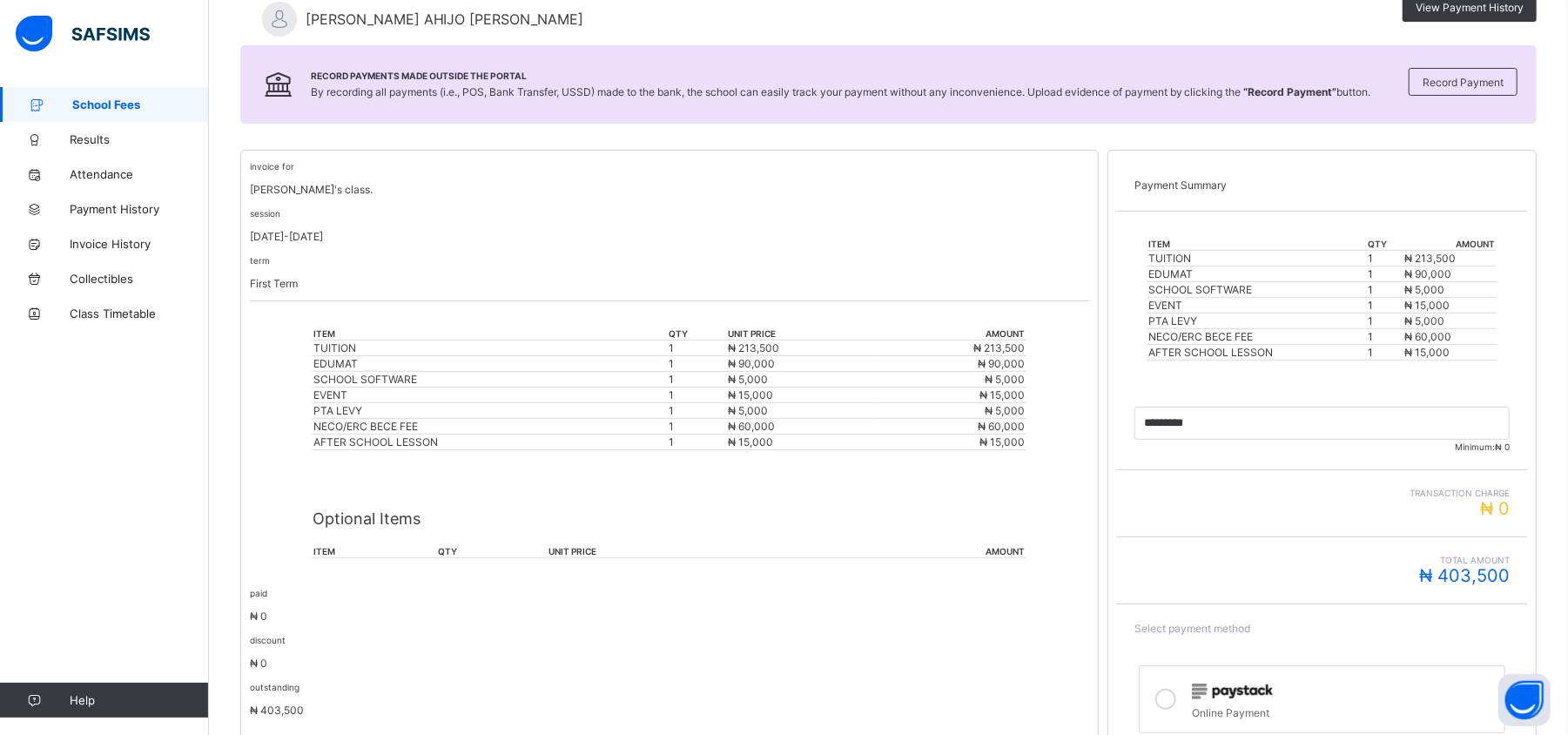
scroll to position [347, 0]
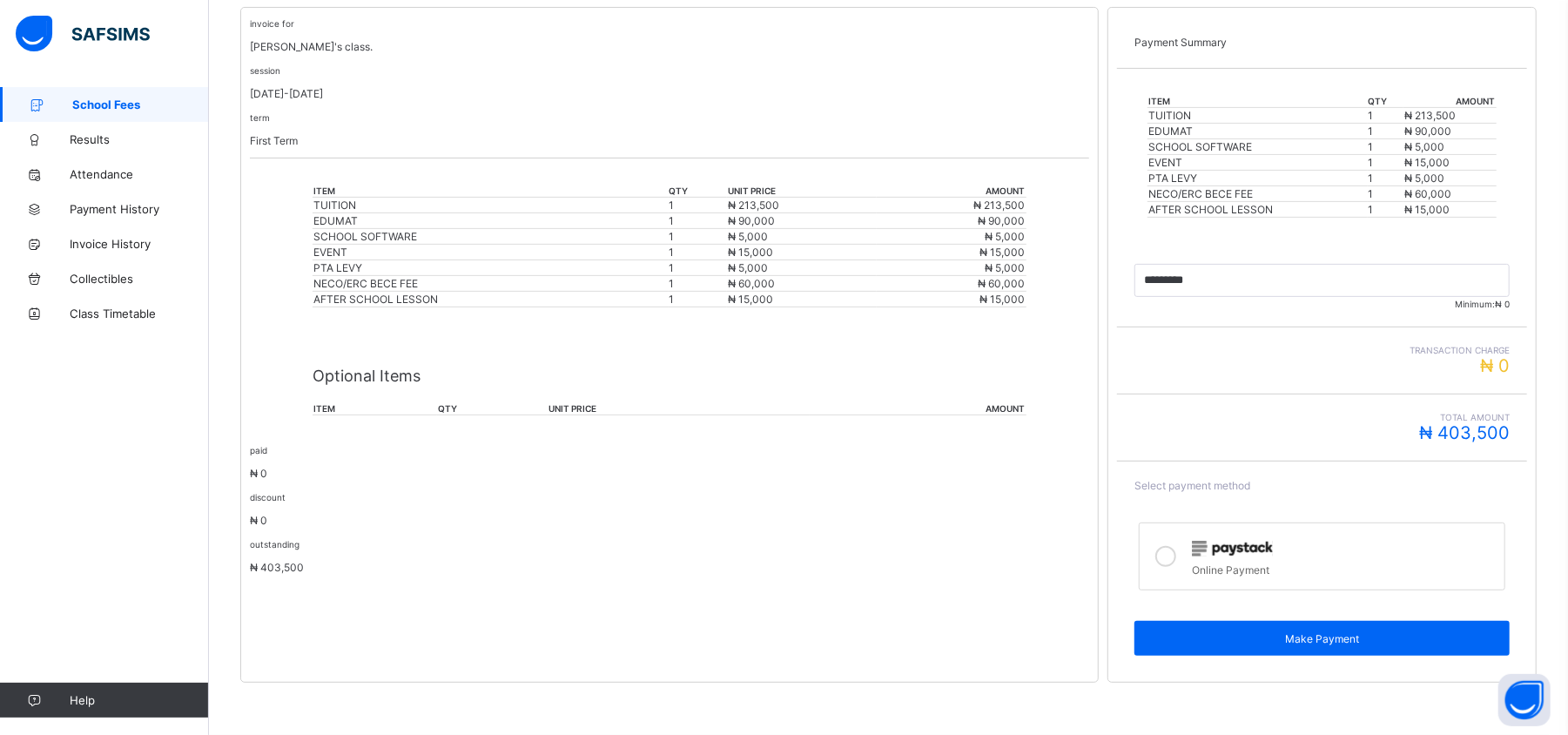
click at [1173, 562] on icon at bounding box center [1165, 556] width 21 height 21
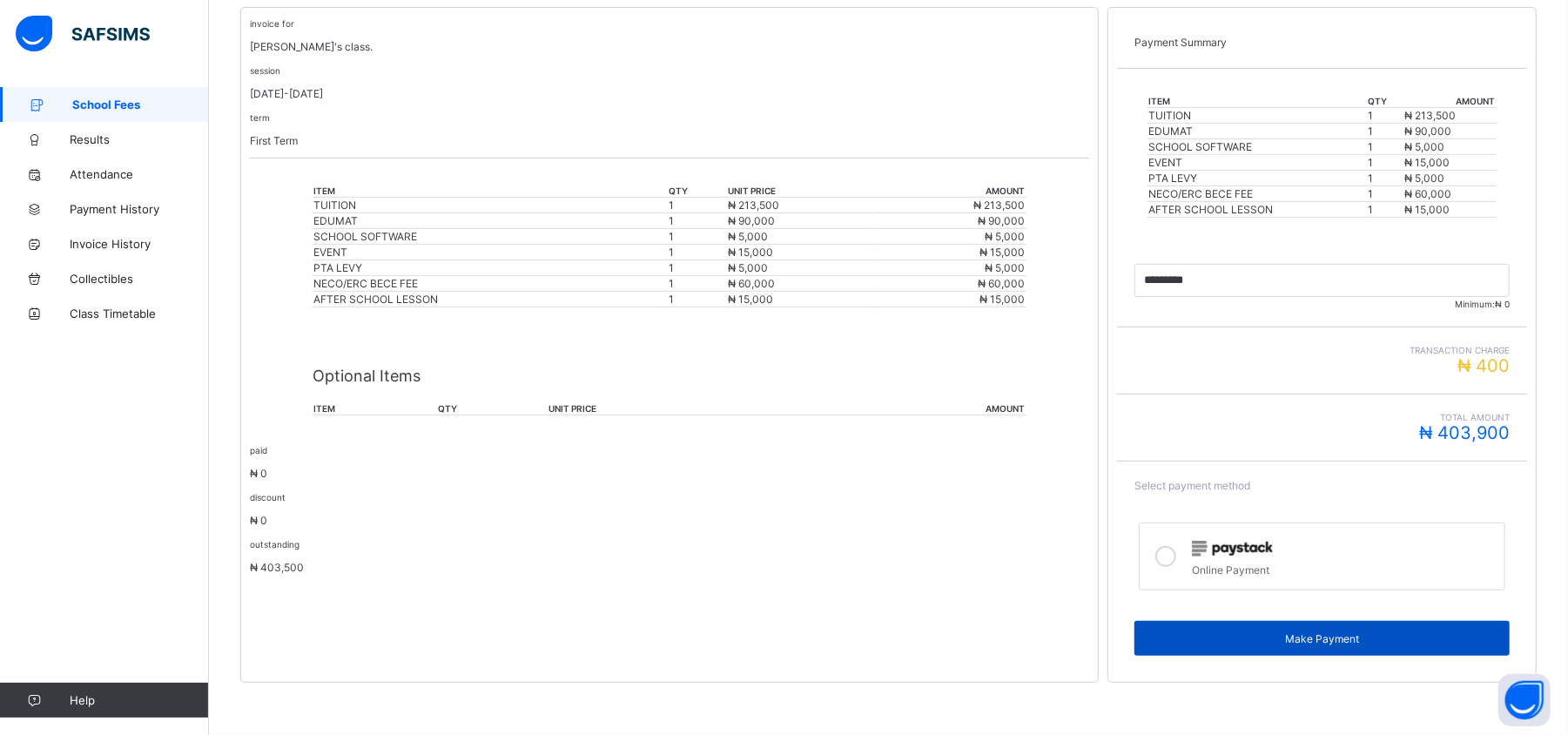
click at [1380, 634] on span "Make Payment" at bounding box center [1322, 639] width 349 height 13
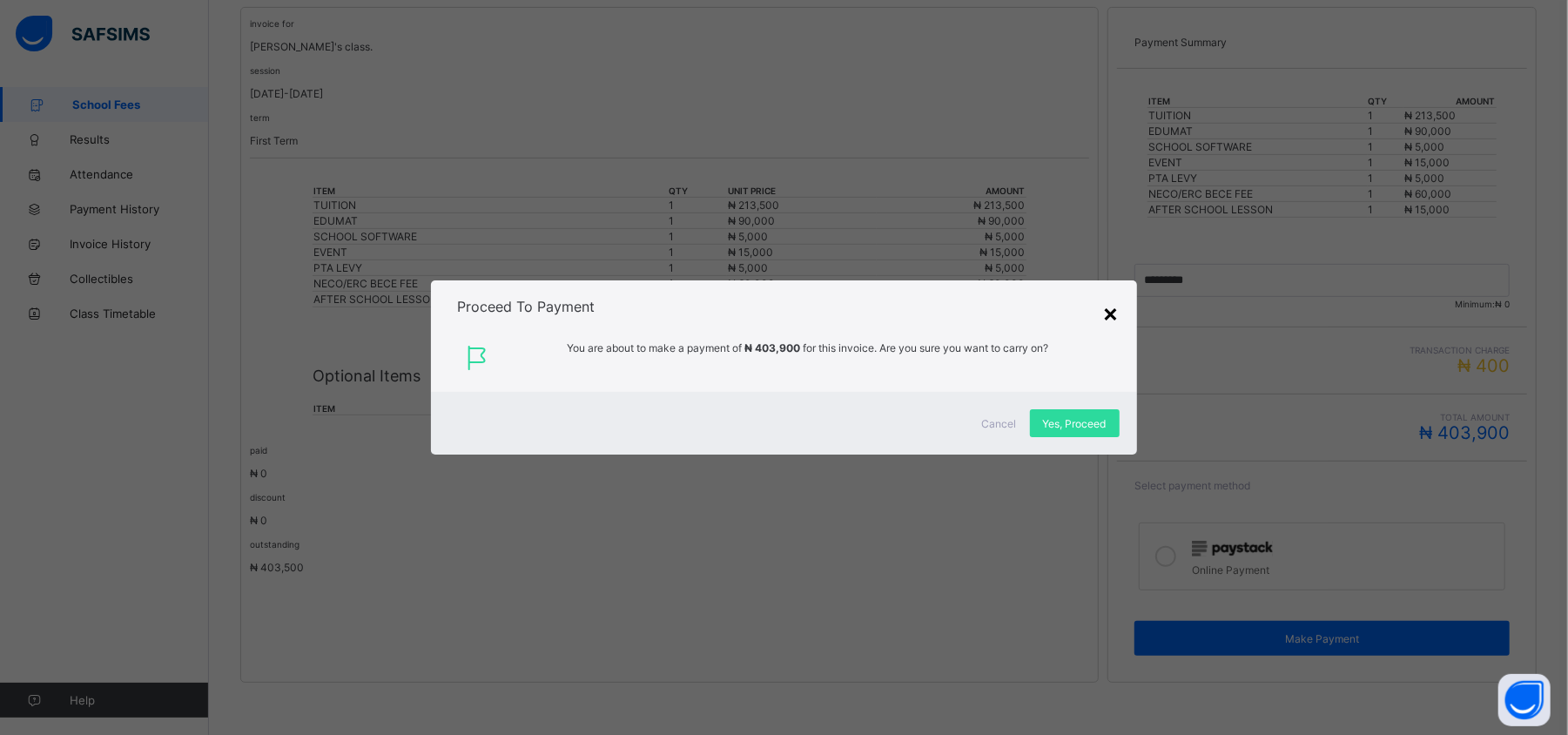
click at [1120, 311] on div "×" at bounding box center [1111, 312] width 16 height 30
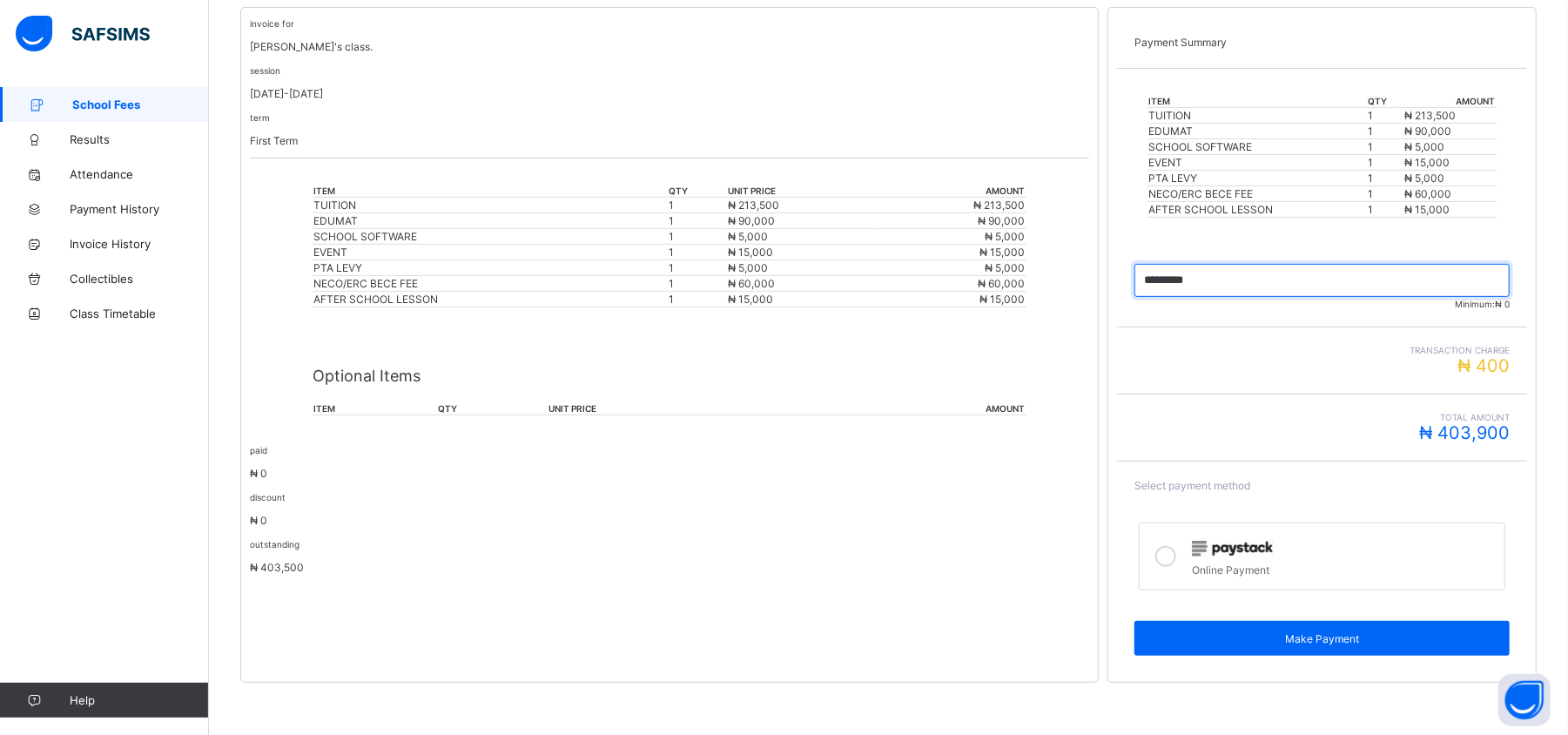
click at [1228, 279] on input "currency" at bounding box center [1322, 280] width 376 height 33
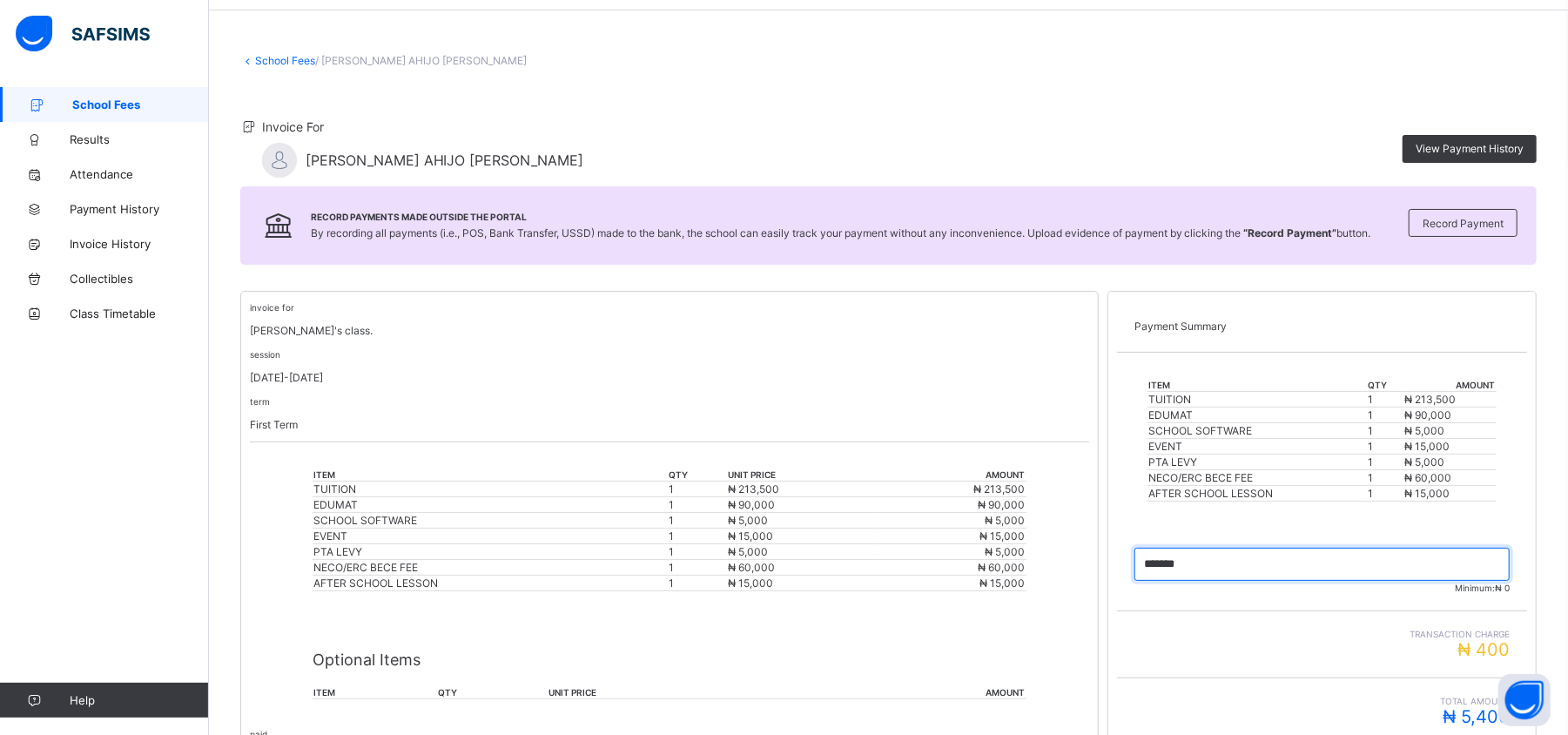
scroll to position [0, 0]
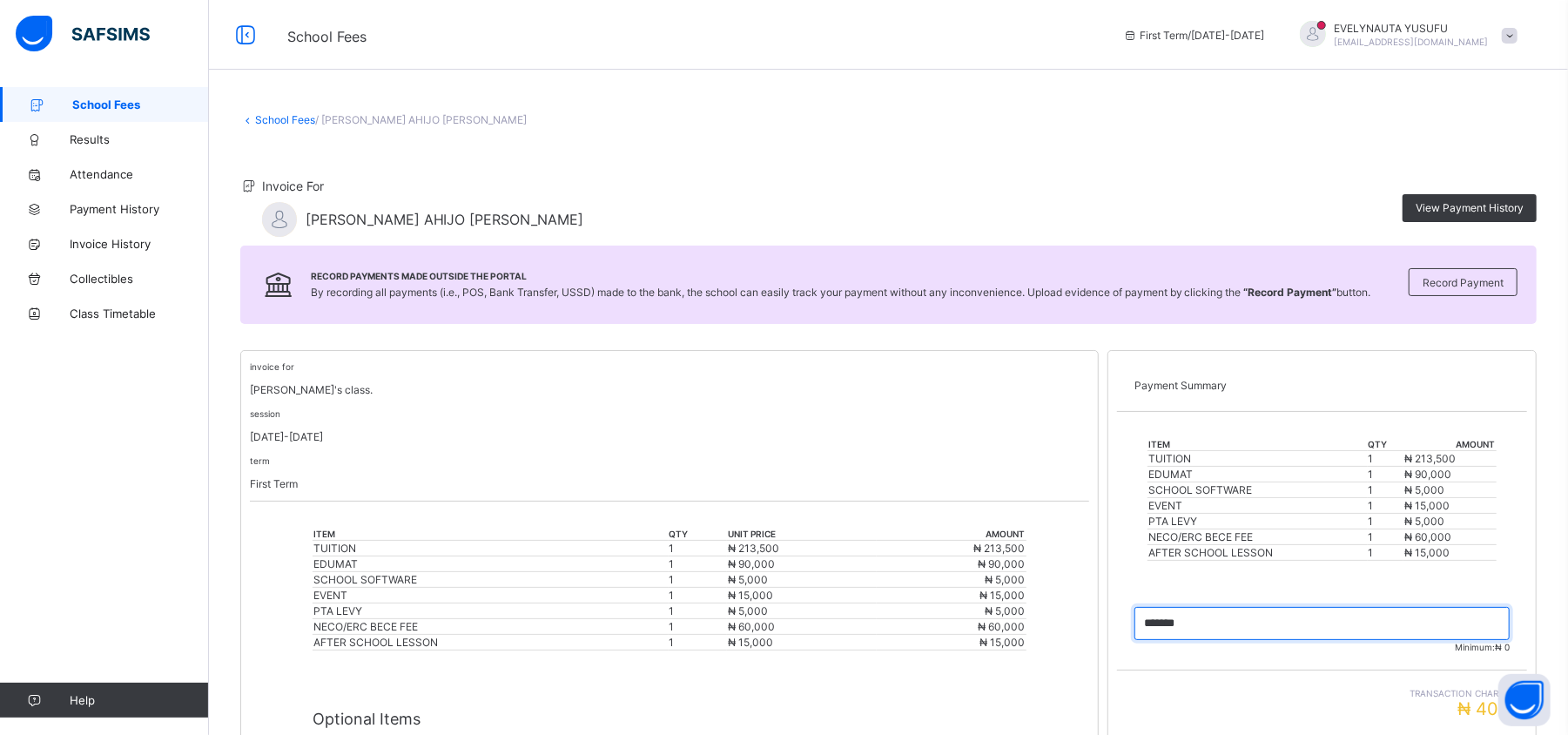
type input "*******"
